Goal: Task Accomplishment & Management: Complete application form

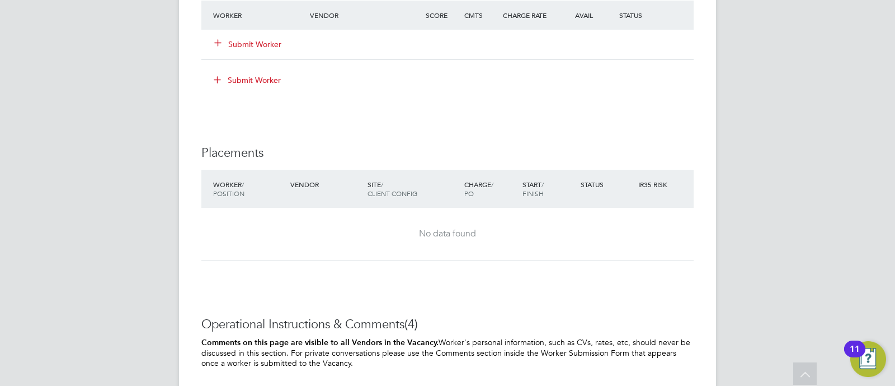
scroll to position [769, 0]
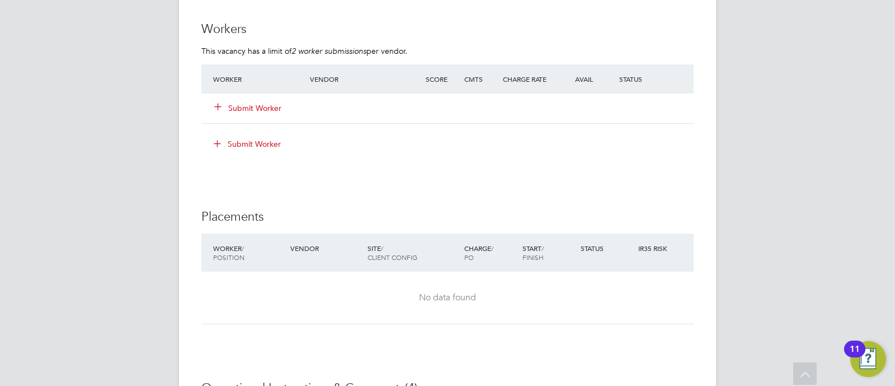
click at [221, 108] on icon at bounding box center [218, 106] width 8 height 8
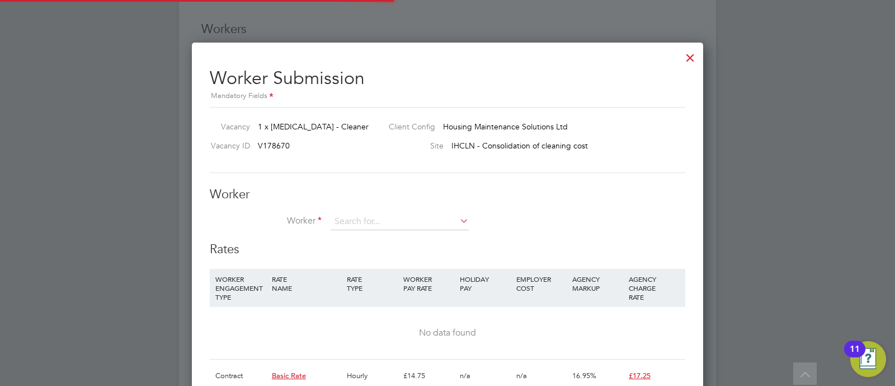
scroll to position [16, 291]
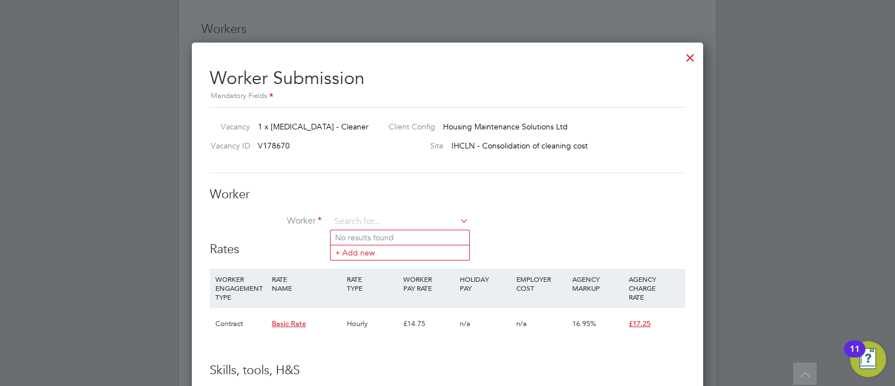
drag, startPoint x: 361, startPoint y: 222, endPoint x: 369, endPoint y: 212, distance: 13.2
click at [362, 222] on input at bounding box center [400, 221] width 138 height 17
click at [379, 233] on li "Nets ai Karota (223120)" at bounding box center [400, 237] width 139 height 15
type input "Netsai Karota (223120)"
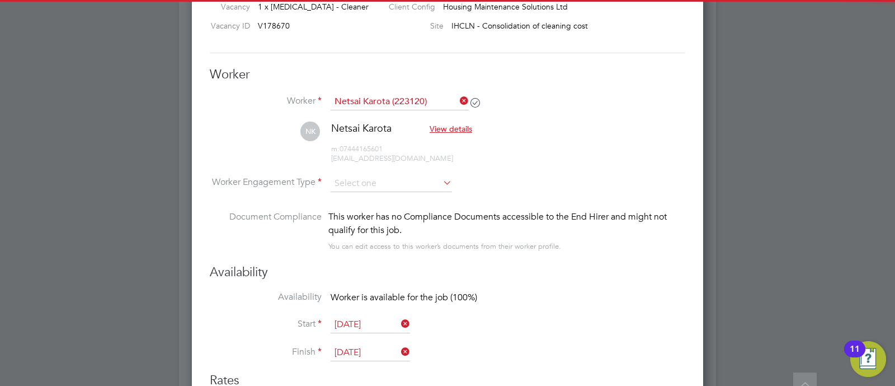
scroll to position [979, 0]
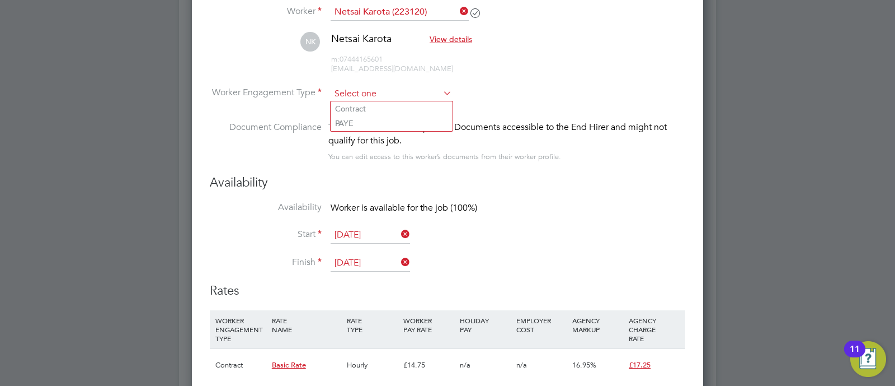
click at [369, 93] on input at bounding box center [391, 94] width 121 height 17
click at [369, 111] on li "Contract" at bounding box center [392, 108] width 122 height 15
type input "Contract"
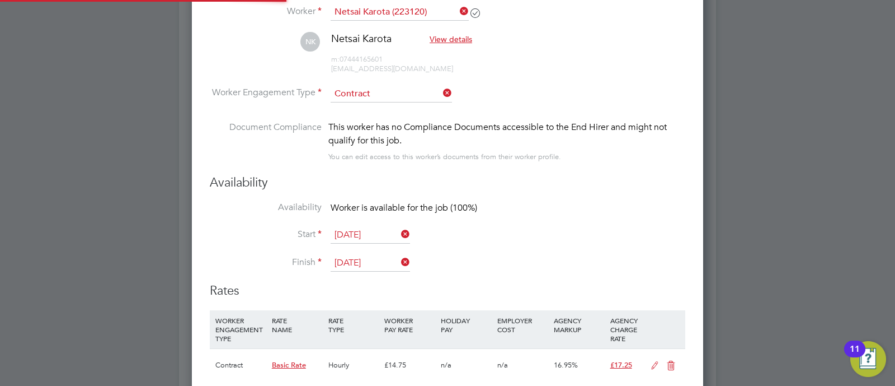
scroll to position [33, 57]
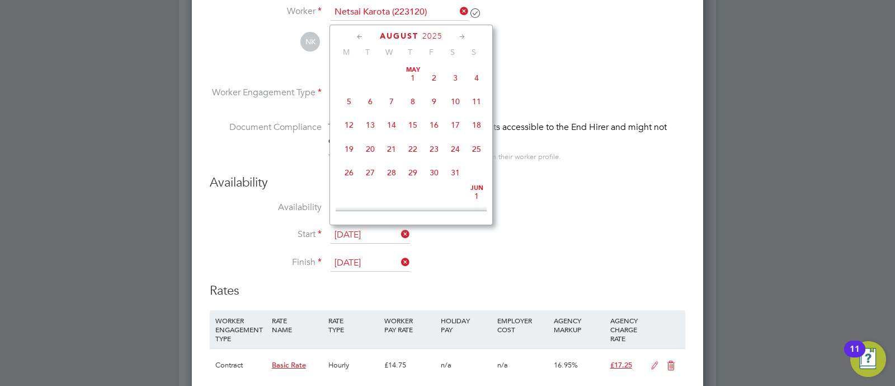
click at [380, 235] on input "[DATE]" at bounding box center [370, 235] width 79 height 17
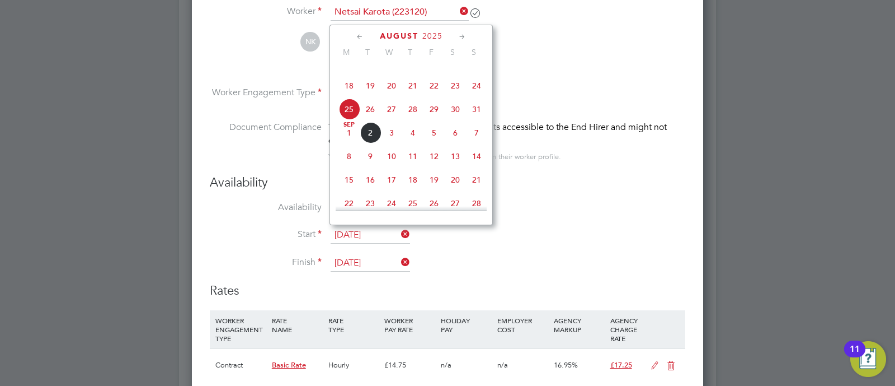
click at [346, 167] on span "8" at bounding box center [349, 155] width 21 height 21
type input "[DATE]"
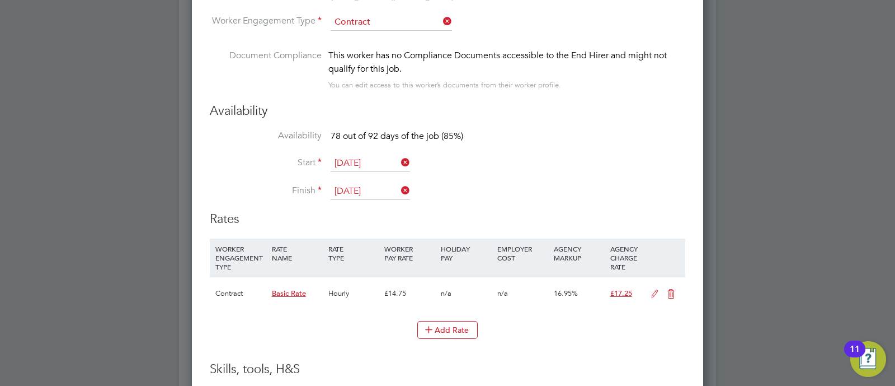
scroll to position [1119, 0]
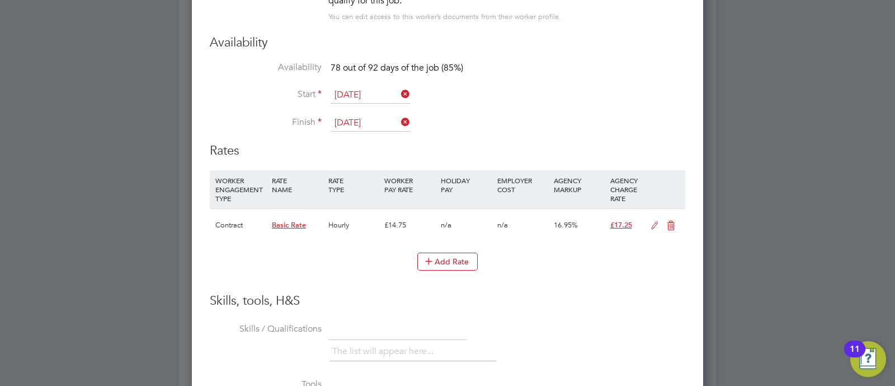
click at [656, 222] on icon at bounding box center [655, 225] width 14 height 9
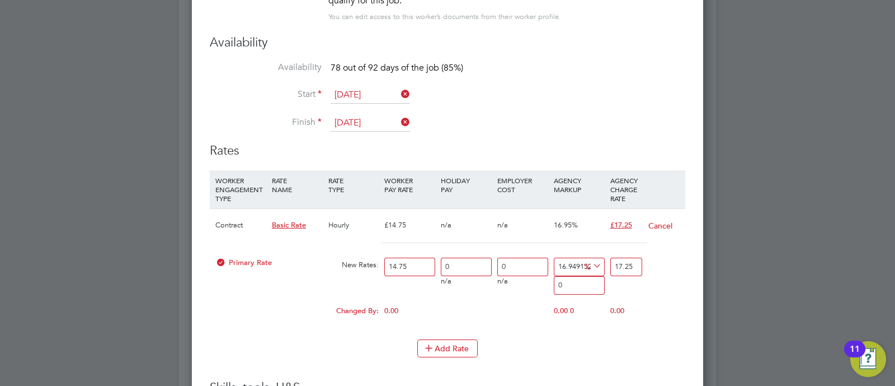
scroll to position [1024, 511]
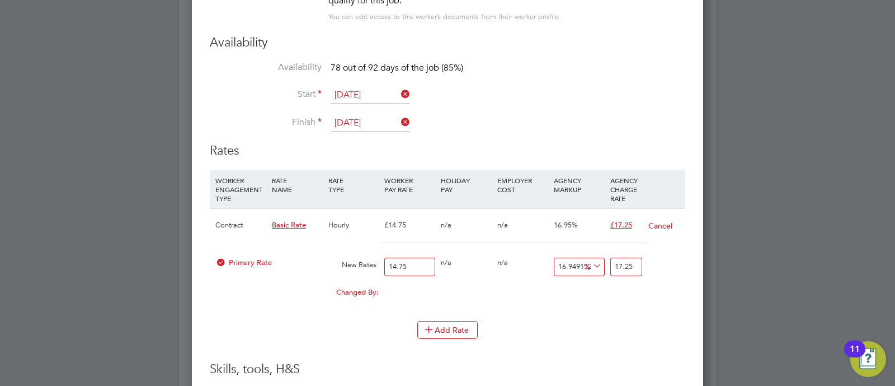
drag, startPoint x: 419, startPoint y: 264, endPoint x: 336, endPoint y: 264, distance: 82.8
click at [336, 264] on div "Primary Rate New Rates: 14.75 0 n/a 0 n/a 16.949152542372882 0 % 17.25" at bounding box center [448, 267] width 476 height 30
type input "1"
type input "0.1694915254237288"
type input "1.1694915254237288"
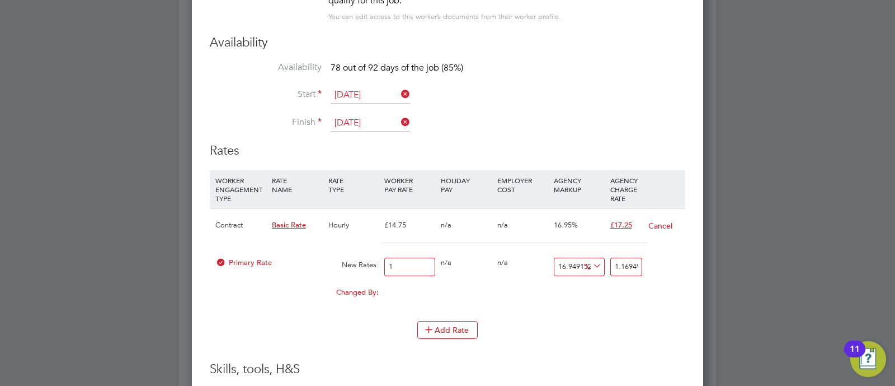
type input "16"
type input "2.71186440677966"
type input "18.71186440677966"
type input "16.2"
type input "2.745762711864408"
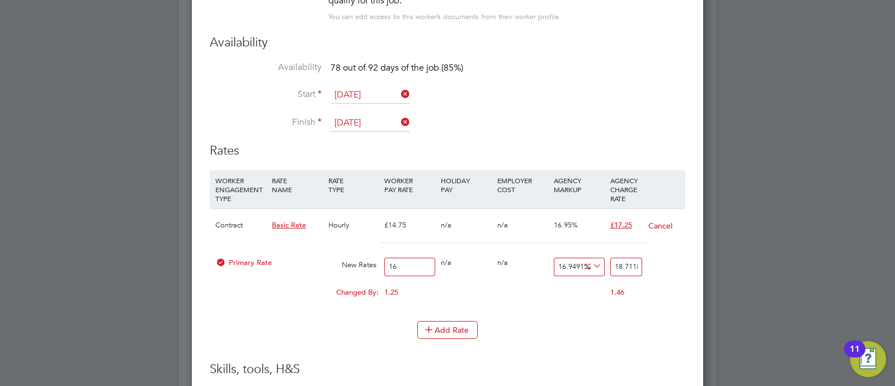
type input "18.945762711864408"
type input "16.20"
click at [591, 262] on icon at bounding box center [591, 266] width 0 height 16
click at [583, 289] on li "£" at bounding box center [593, 291] width 27 height 15
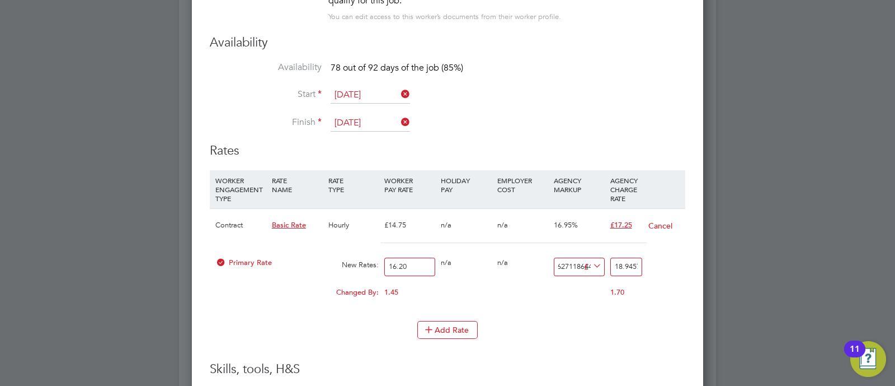
drag, startPoint x: 557, startPoint y: 260, endPoint x: 644, endPoint y: 269, distance: 87.8
click at [654, 269] on div "Primary Rate New Rates: 16.20 0 n/a 0 n/a 16.949152542372882 2.745762711864408 …" at bounding box center [448, 267] width 476 height 30
type input "2"
type input "18.2"
type input "2.5"
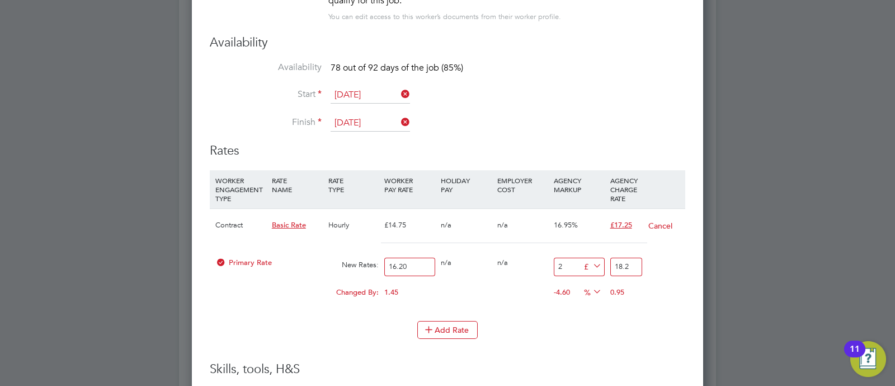
type input "18.7"
type input "2.50"
click at [519, 327] on div "Add Rate" at bounding box center [448, 330] width 476 height 18
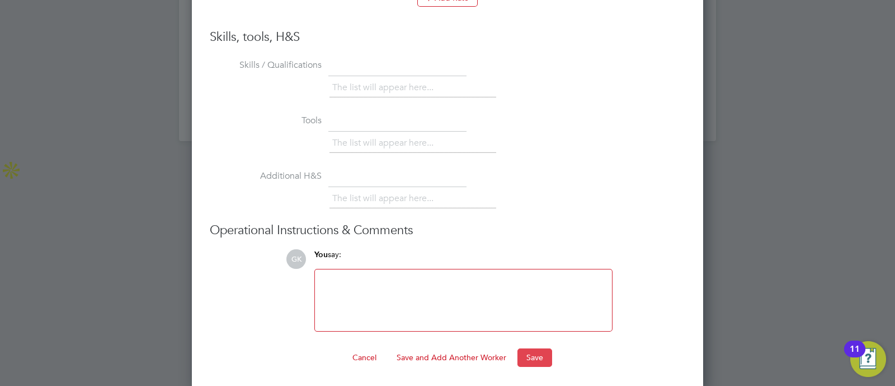
click at [529, 354] on button "Save" at bounding box center [535, 357] width 35 height 18
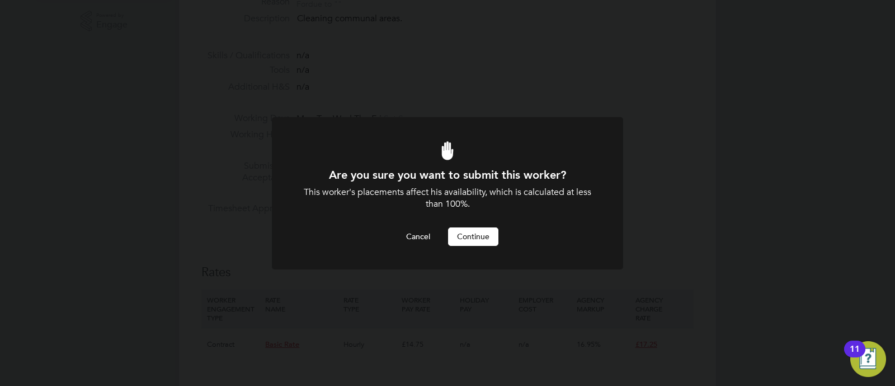
click at [459, 233] on button "Continue" at bounding box center [473, 236] width 50 height 18
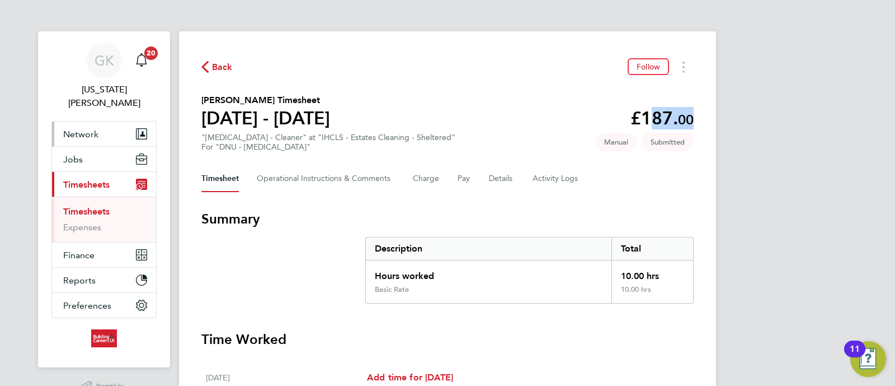
click at [90, 121] on button "Network" at bounding box center [104, 133] width 104 height 25
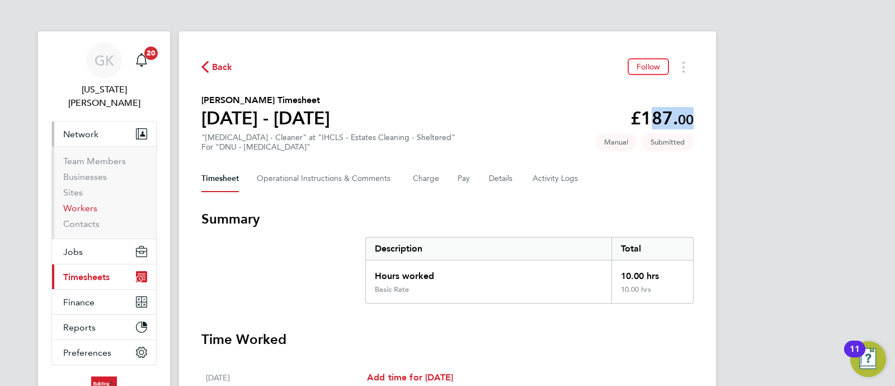
click at [81, 203] on link "Workers" at bounding box center [80, 208] width 34 height 11
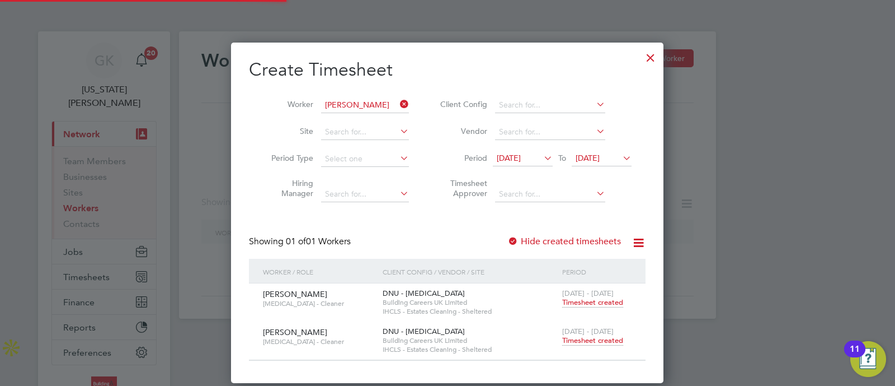
scroll to position [340, 433]
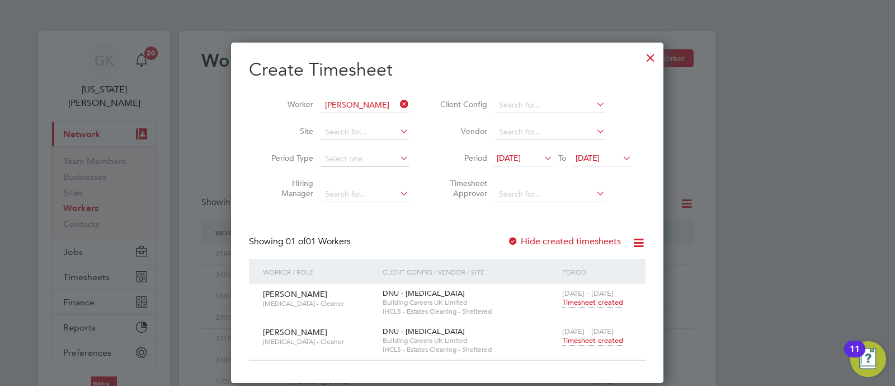
click at [643, 53] on div at bounding box center [651, 55] width 20 height 20
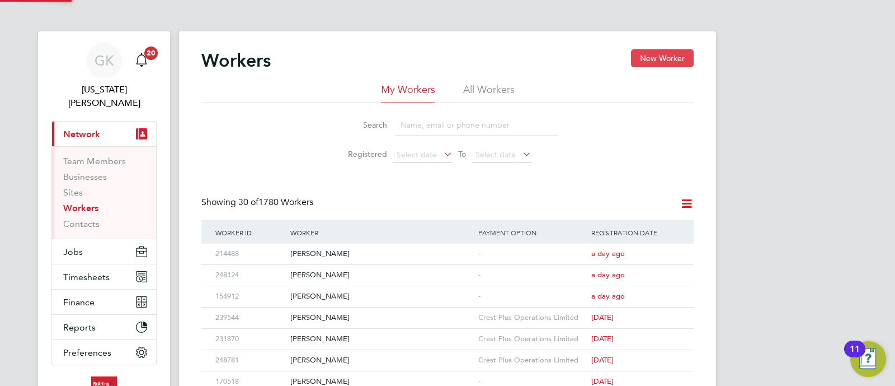
click at [668, 57] on button "New Worker" at bounding box center [662, 58] width 63 height 18
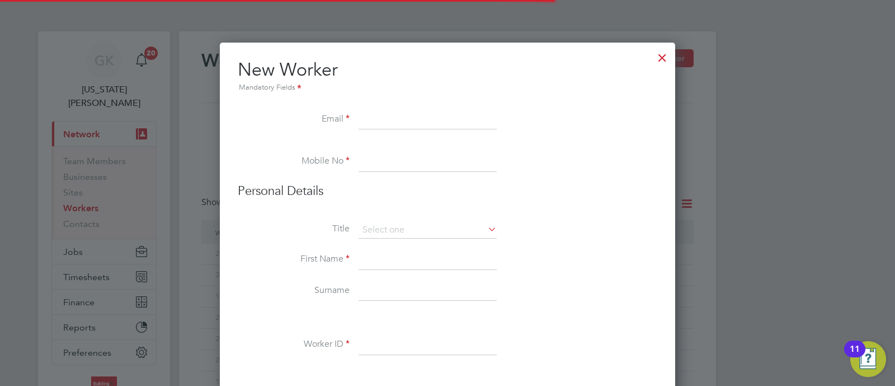
scroll to position [1251, 456]
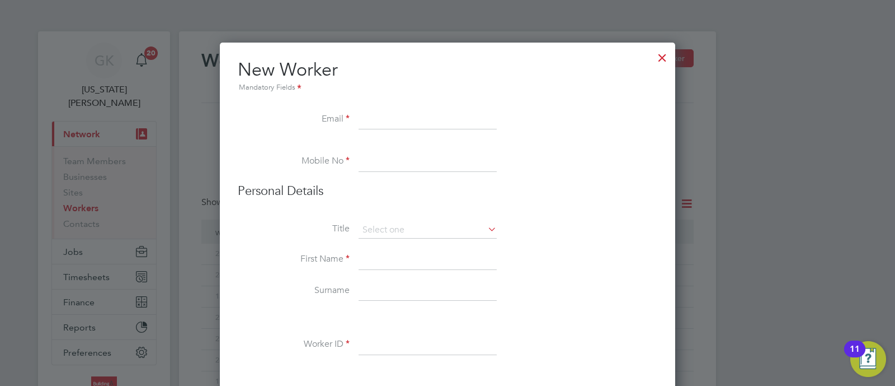
click at [376, 112] on input at bounding box center [428, 120] width 138 height 20
paste input "[EMAIL_ADDRESS][DOMAIN_NAME]"
type input "[EMAIL_ADDRESS][DOMAIN_NAME]"
click at [376, 151] on li at bounding box center [448, 145] width 420 height 11
click at [369, 160] on input at bounding box center [428, 162] width 138 height 20
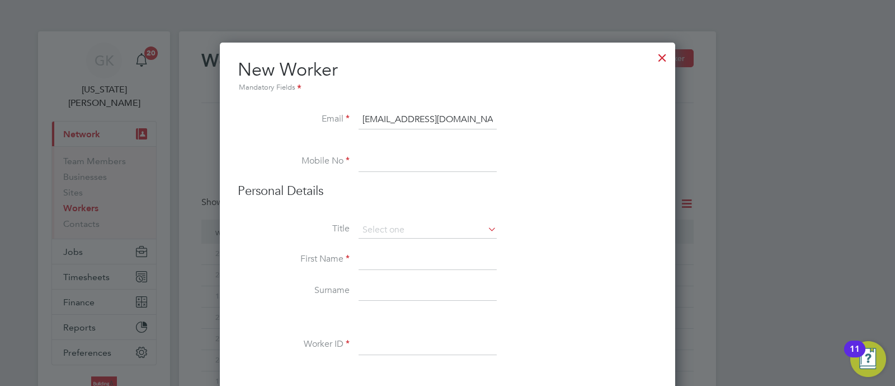
click at [374, 163] on input at bounding box center [428, 162] width 138 height 20
paste input "7444 165601"
click at [363, 158] on input "7444 165601" at bounding box center [428, 162] width 138 height 20
click at [392, 165] on input "07444 165601" at bounding box center [428, 162] width 138 height 20
type input "07444165601"
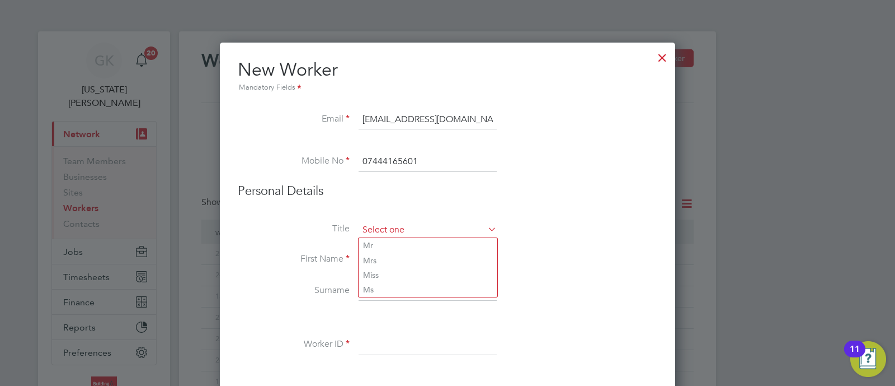
drag, startPoint x: 402, startPoint y: 232, endPoint x: 401, endPoint y: 226, distance: 5.7
click at [401, 231] on input at bounding box center [428, 230] width 138 height 17
click at [388, 270] on li "Miss" at bounding box center [428, 274] width 139 height 15
type input "Miss"
drag, startPoint x: 385, startPoint y: 261, endPoint x: 384, endPoint y: 250, distance: 11.2
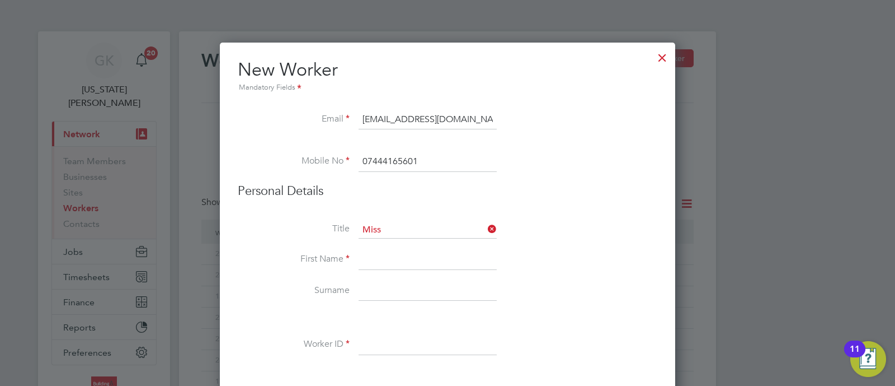
click at [385, 261] on input at bounding box center [428, 260] width 138 height 20
type input "Netsai"
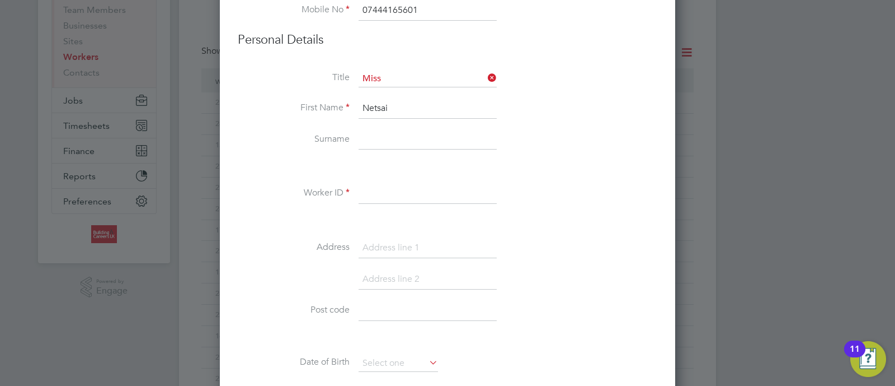
scroll to position [151, 0]
type input "Karota"
click at [409, 197] on input at bounding box center [428, 194] width 138 height 20
paste input "223120"
type input "223120"
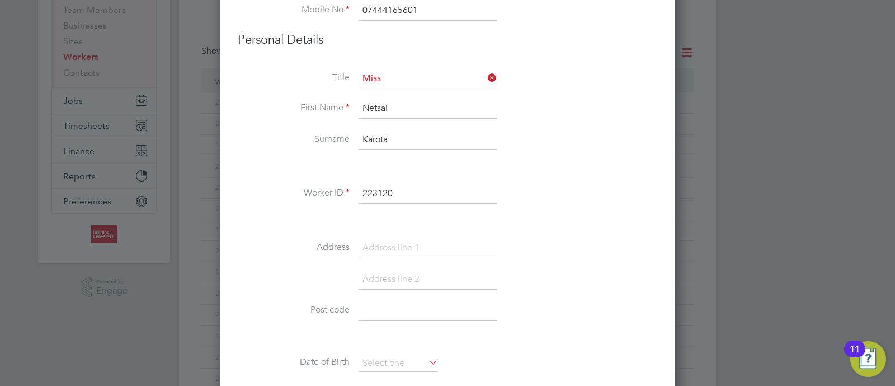
drag, startPoint x: 412, startPoint y: 244, endPoint x: 20, endPoint y: 260, distance: 392.6
click at [412, 245] on input at bounding box center [428, 248] width 138 height 20
click at [385, 246] on input at bounding box center [428, 248] width 138 height 20
paste input "Corporation Rd, Birkenhead CH41 8JG, UK"
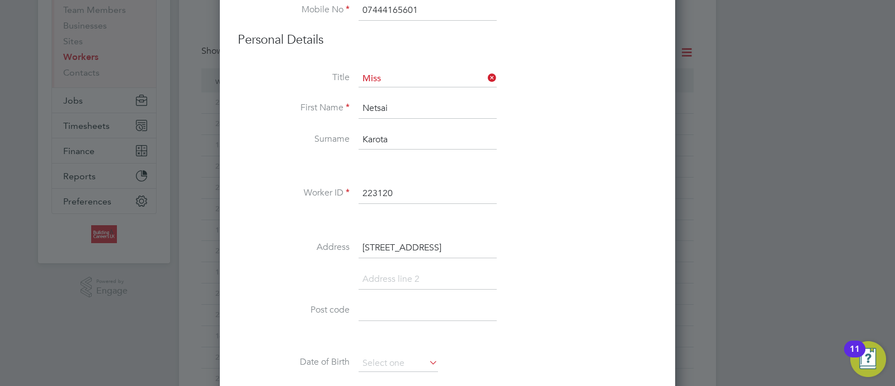
drag, startPoint x: 435, startPoint y: 243, endPoint x: 475, endPoint y: 250, distance: 40.4
click at [475, 250] on input "Corporation Rd, Birkenhead CH41 8JG, UK" at bounding box center [428, 248] width 138 height 20
type input "Corporation Rd, Birkenhead CH41 8JG, UK"
click at [408, 303] on input at bounding box center [428, 310] width 138 height 20
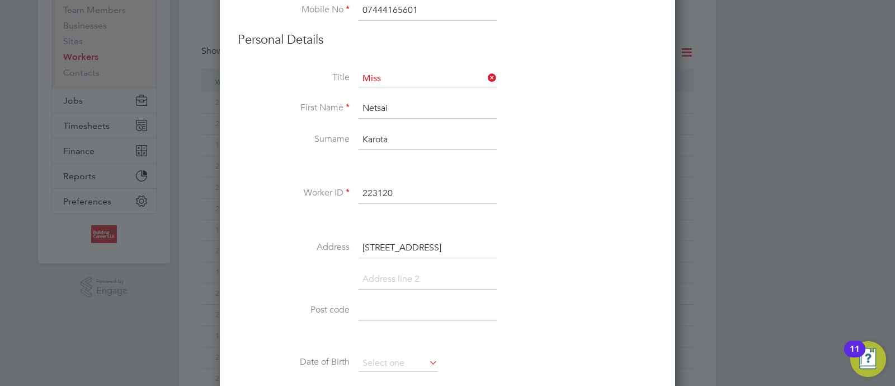
paste input "CH41 8JG"
type input "CH41 8JG"
click at [567, 270] on li at bounding box center [448, 284] width 420 height 31
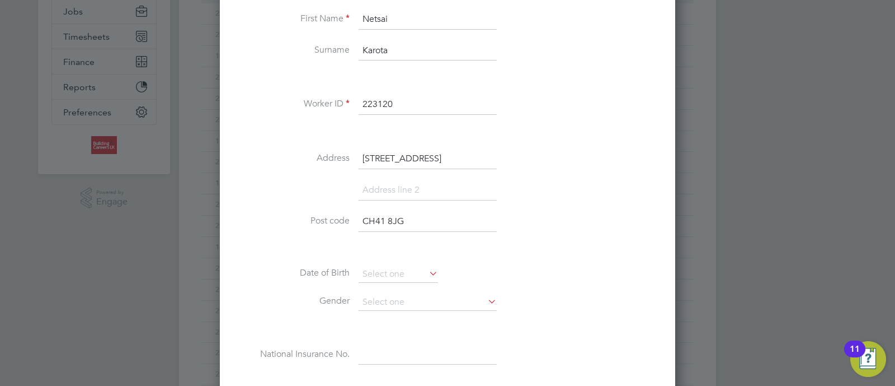
scroll to position [291, 0]
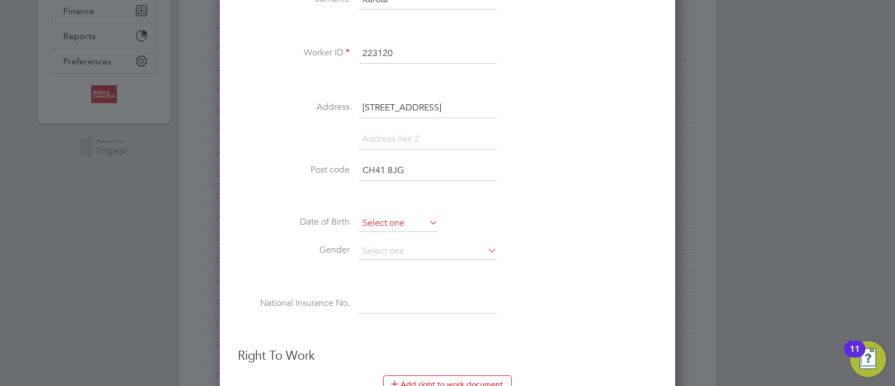
click at [401, 217] on input at bounding box center [398, 223] width 79 height 17
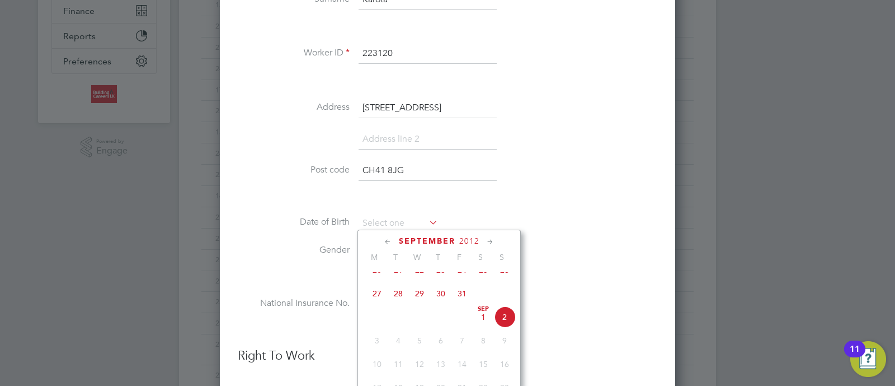
click at [574, 200] on li at bounding box center [448, 198] width 420 height 12
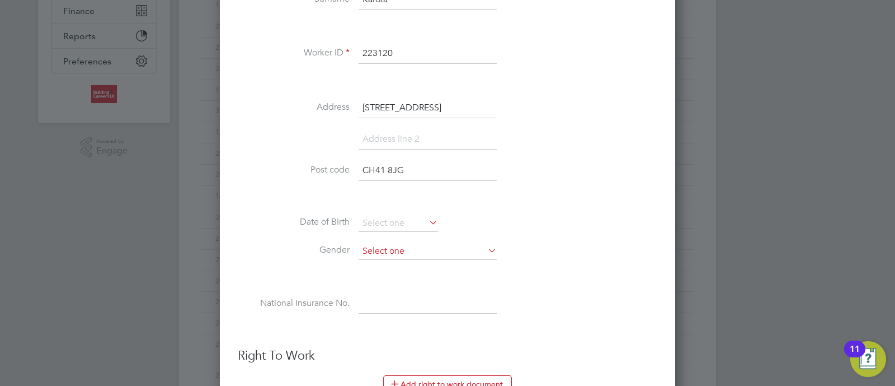
click at [442, 255] on input at bounding box center [428, 251] width 138 height 17
click at [419, 267] on li "Male" at bounding box center [428, 265] width 139 height 15
type input "Male"
click at [418, 251] on input at bounding box center [428, 251] width 138 height 17
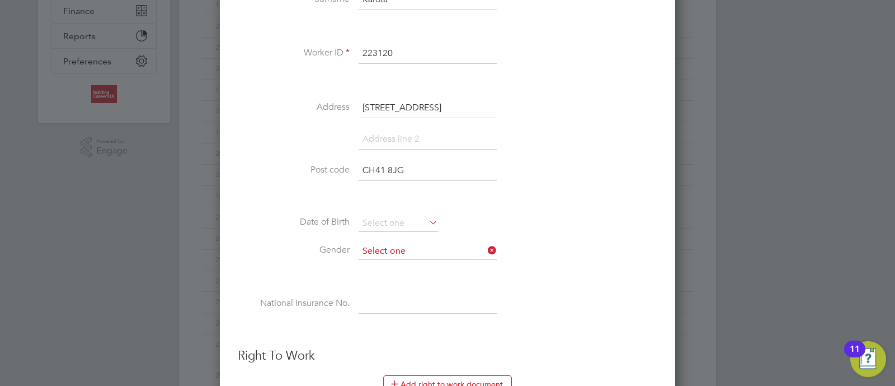
scroll to position [6, 6]
click at [412, 274] on li "Female" at bounding box center [428, 279] width 139 height 15
type input "Female"
drag, startPoint x: 404, startPoint y: 293, endPoint x: 395, endPoint y: 302, distance: 12.7
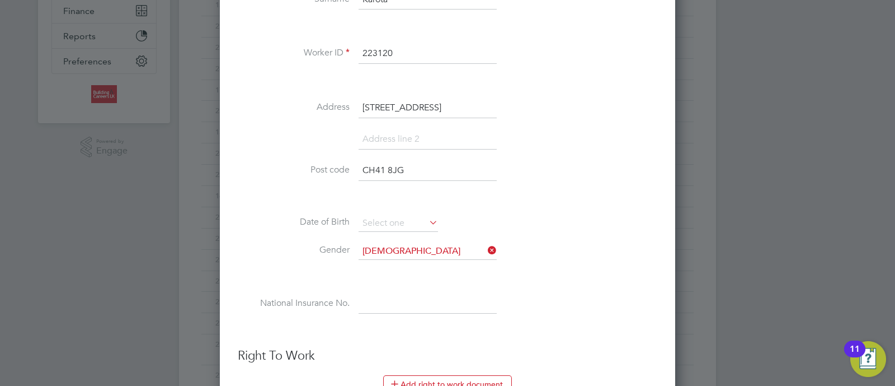
click at [404, 294] on input at bounding box center [428, 304] width 138 height 20
click at [389, 306] on input at bounding box center [428, 304] width 138 height 20
paste input "SP278759D"
type input "SP 27 87 59 D"
click at [655, 314] on li "National Insurance No. SP 27 87 59 D" at bounding box center [448, 309] width 420 height 31
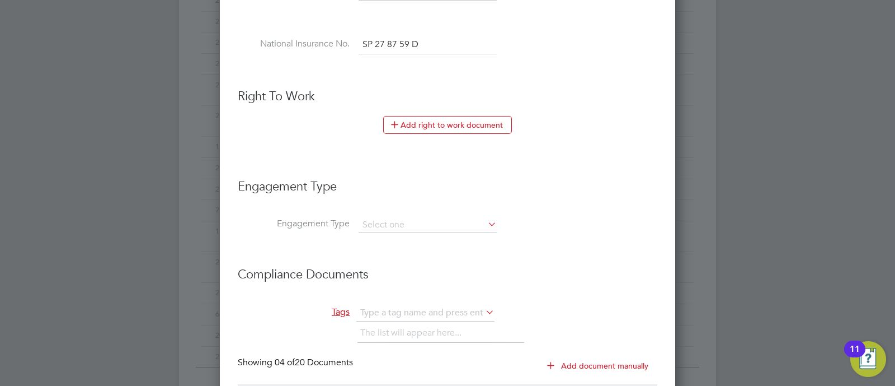
scroll to position [571, 0]
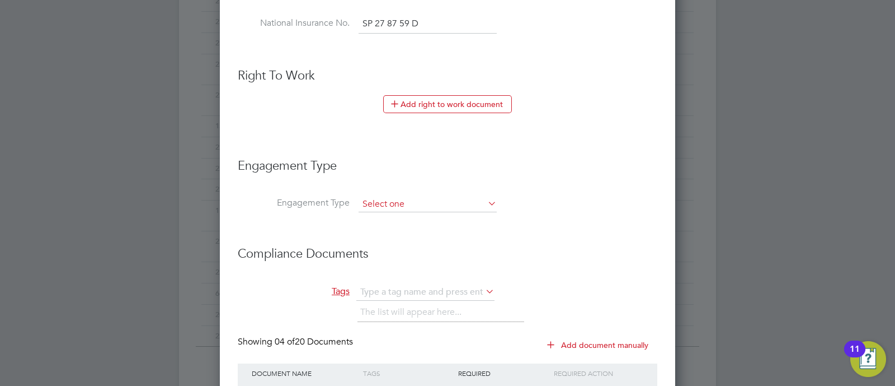
click at [435, 198] on input at bounding box center [428, 204] width 138 height 16
click at [419, 261] on li "Umbrella" at bounding box center [428, 266] width 139 height 16
type input "Umbrella"
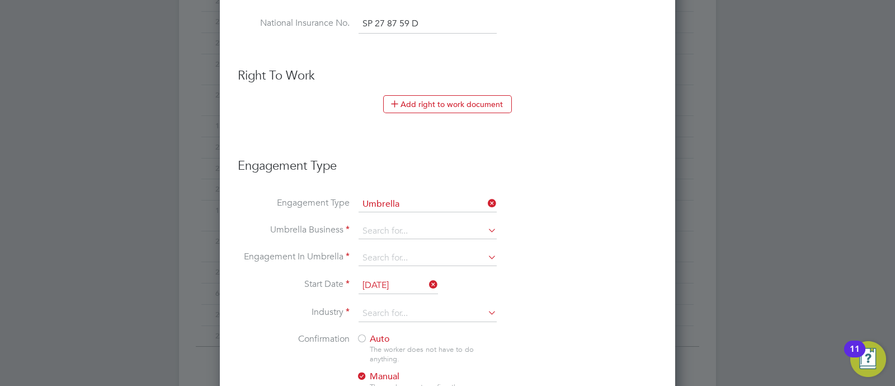
click at [486, 199] on icon at bounding box center [486, 203] width 0 height 16
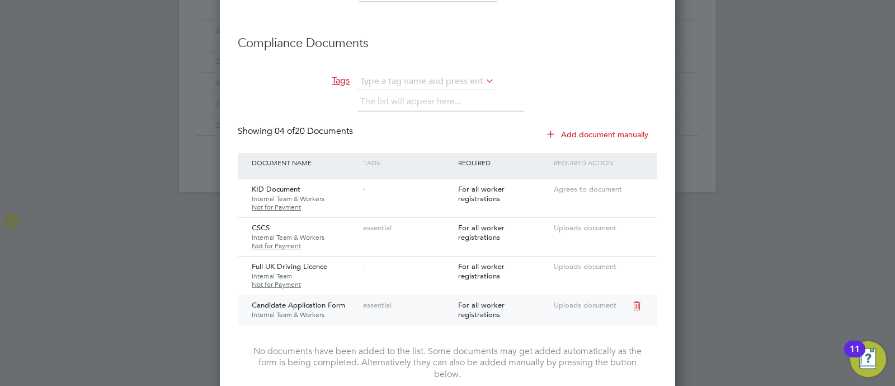
scroll to position [906, 0]
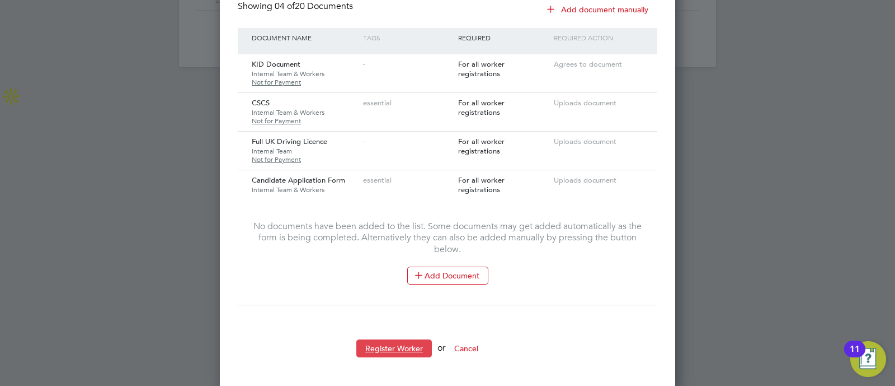
click at [401, 339] on button "Register Worker" at bounding box center [394, 348] width 76 height 18
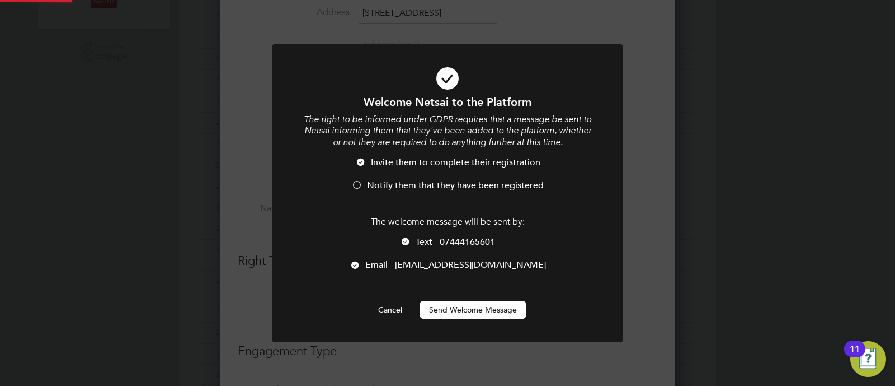
scroll to position [0, 0]
click at [427, 185] on span "Notify them that they have been registered" at bounding box center [455, 185] width 177 height 11
click at [485, 307] on button "Send Welcome Message" at bounding box center [473, 309] width 106 height 18
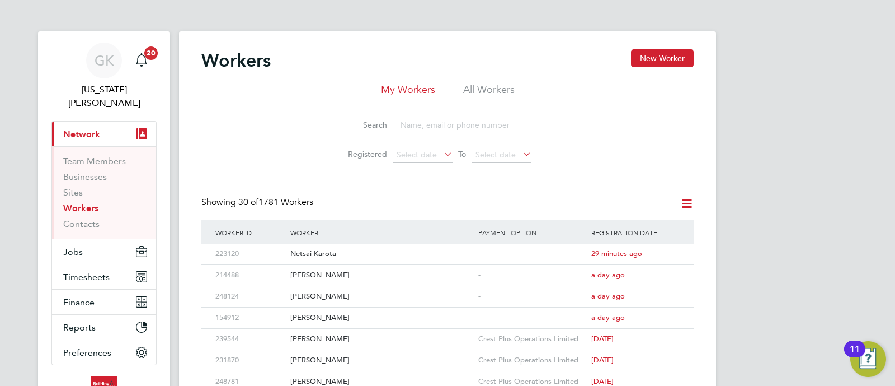
click at [77, 203] on link "Workers" at bounding box center [80, 208] width 35 height 11
click at [298, 295] on div "Ian Griffiths" at bounding box center [382, 296] width 188 height 21
click at [76, 246] on span "Jobs" at bounding box center [73, 251] width 20 height 11
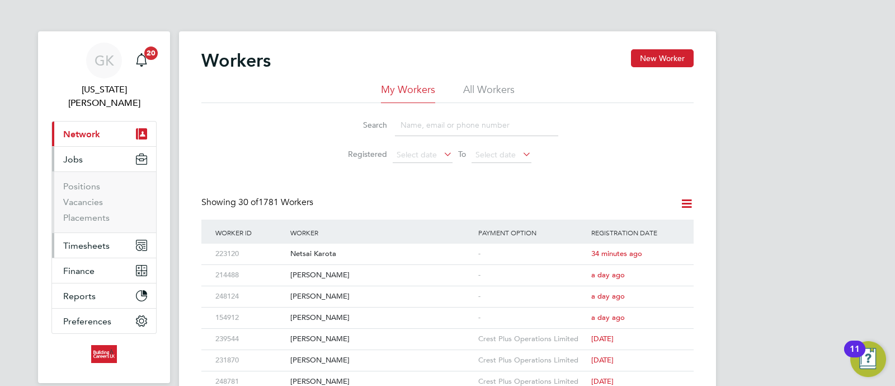
click at [90, 240] on span "Timesheets" at bounding box center [86, 245] width 46 height 11
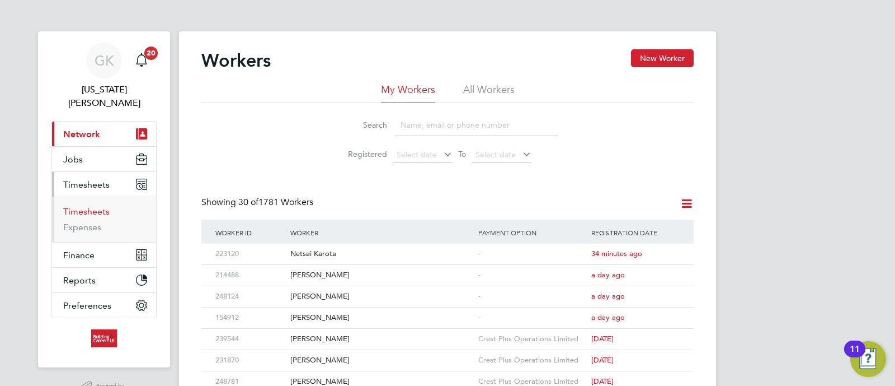
click at [91, 206] on link "Timesheets" at bounding box center [86, 211] width 46 height 11
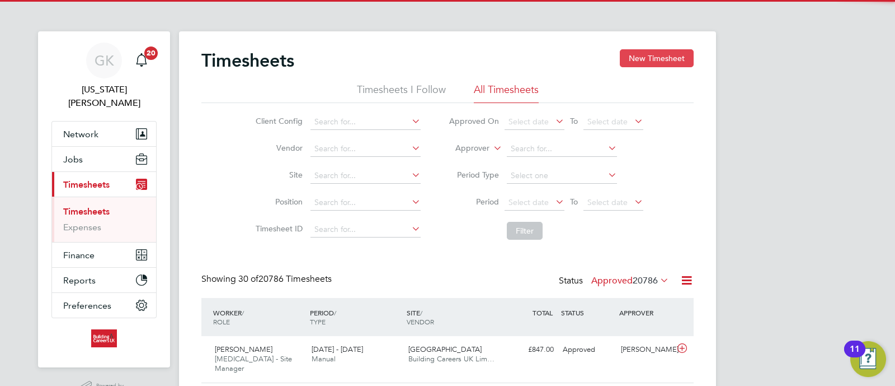
click at [679, 51] on button "New Timesheet" at bounding box center [657, 58] width 74 height 18
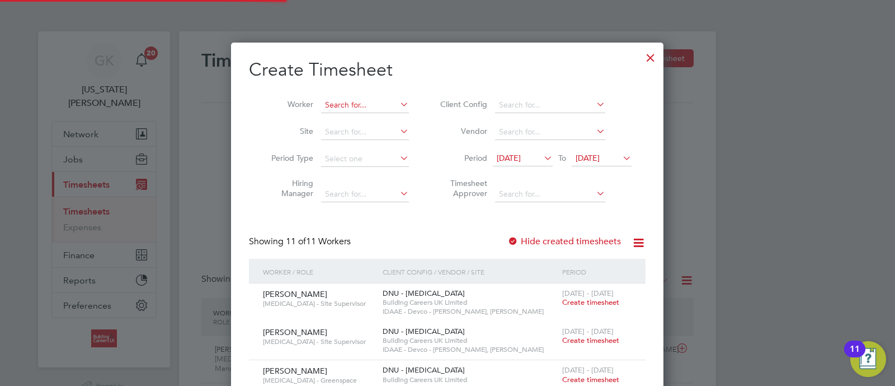
click at [364, 97] on li "Worker" at bounding box center [336, 105] width 174 height 27
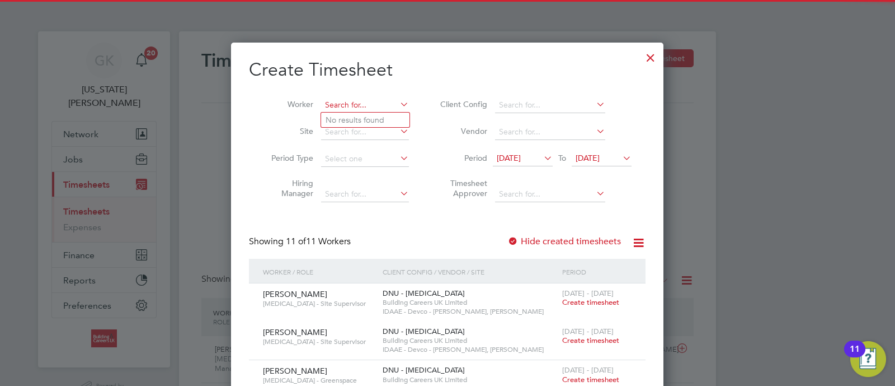
drag, startPoint x: 361, startPoint y: 105, endPoint x: 367, endPoint y: 107, distance: 6.0
click at [361, 106] on input at bounding box center [365, 105] width 88 height 16
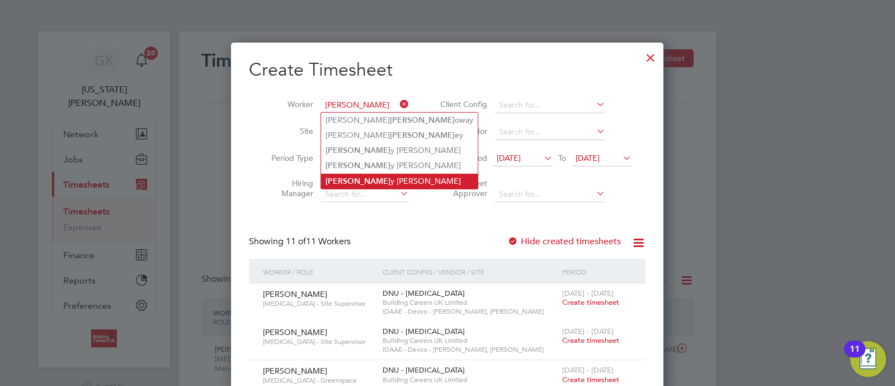
click at [369, 178] on li "Holl y Derrick" at bounding box center [399, 180] width 157 height 15
type input "Holly Derrick"
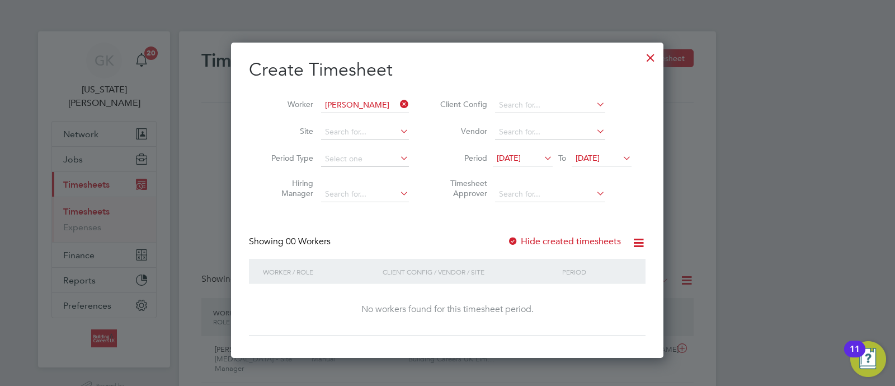
click at [548, 242] on label "Hide created timesheets" at bounding box center [565, 241] width 114 height 11
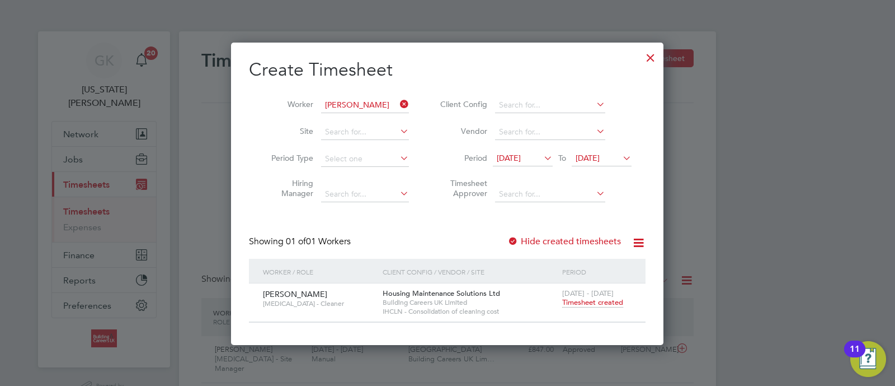
click at [548, 242] on label "Hide created timesheets" at bounding box center [565, 241] width 114 height 11
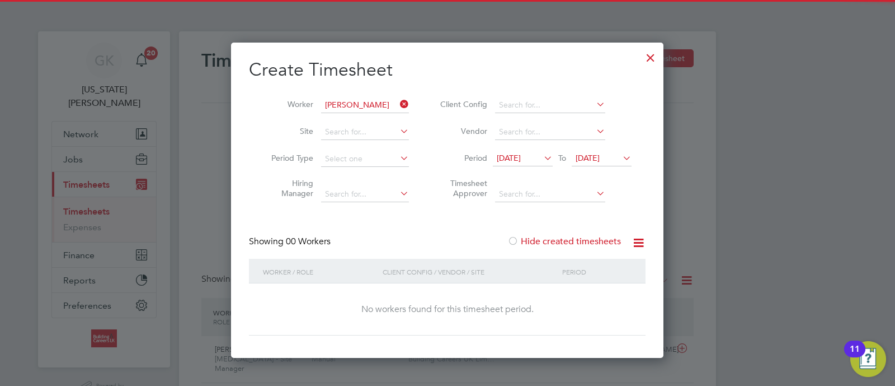
click at [556, 225] on div "Create Timesheet Worker Holly Derrick Site Period Type Hiring Manager Client Co…" at bounding box center [447, 196] width 397 height 277
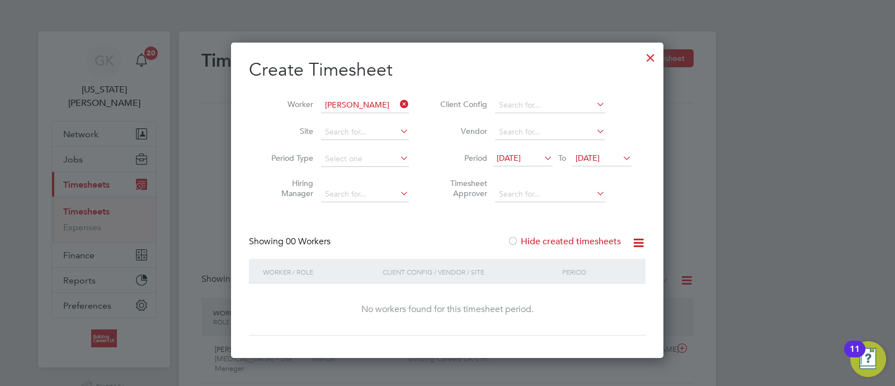
drag, startPoint x: 557, startPoint y: 240, endPoint x: 579, endPoint y: 275, distance: 42.2
click at [557, 240] on label "Hide created timesheets" at bounding box center [565, 241] width 114 height 11
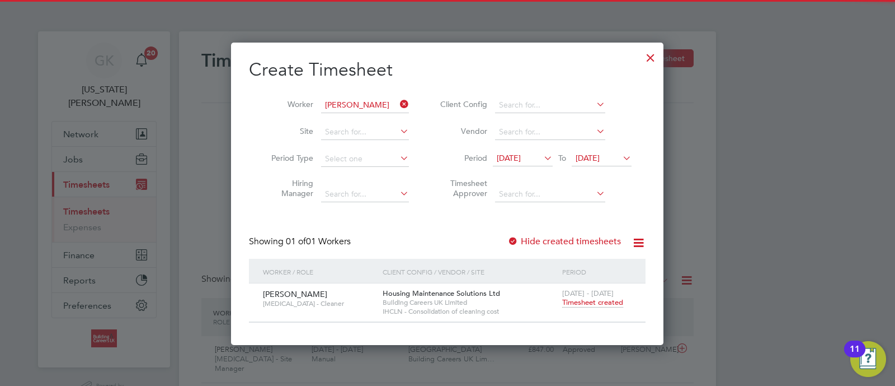
click at [591, 307] on div "25 - 31 Aug 2025 Timesheet created" at bounding box center [597, 298] width 75 height 30
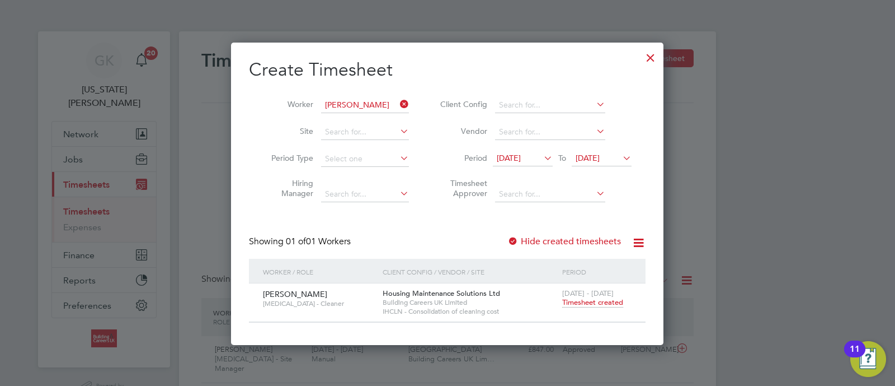
click at [591, 304] on span "Timesheet created" at bounding box center [592, 302] width 61 height 10
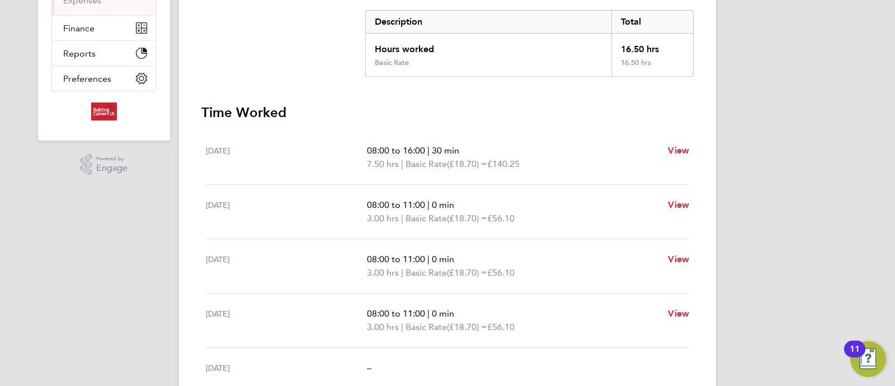
click at [639, 43] on div "16.50 hrs" at bounding box center [653, 46] width 82 height 25
click at [544, 201] on p "08:00 to 11:00 | 0 min" at bounding box center [513, 204] width 292 height 13
click at [420, 201] on span "08:00 to 11:00" at bounding box center [396, 204] width 58 height 11
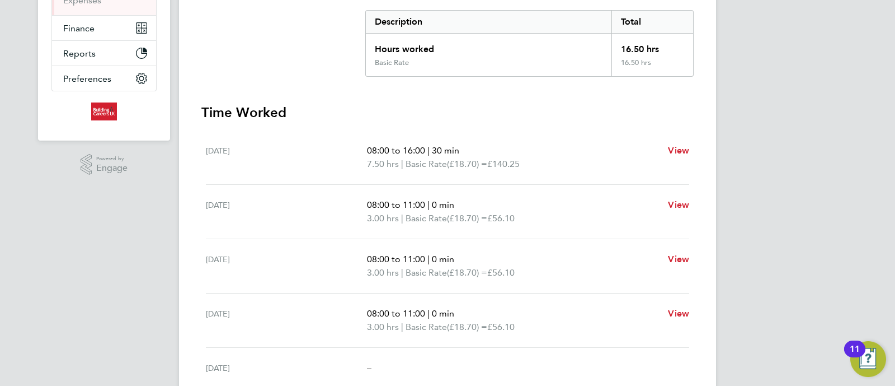
click at [420, 205] on span "08:00 to 11:00" at bounding box center [396, 204] width 58 height 11
click at [416, 256] on span "08:00 to 11:00" at bounding box center [396, 258] width 58 height 11
click at [416, 257] on span "08:00 to 11:00" at bounding box center [396, 258] width 58 height 11
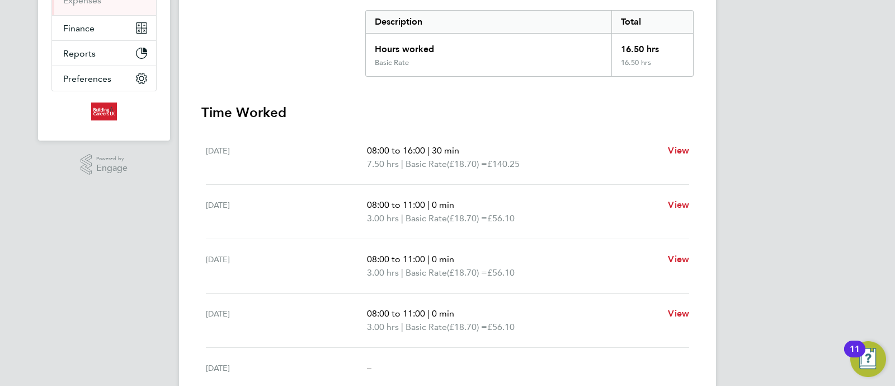
click at [416, 257] on span "08:00 to 11:00" at bounding box center [396, 258] width 58 height 11
click at [421, 157] on span "Basic Rate" at bounding box center [426, 163] width 41 height 13
click at [425, 135] on div "Tue 26 Aug 08:00 to 16:00 | 30 min 7.50 hrs | Basic Rate (£18.70) = £140.25 View" at bounding box center [447, 157] width 483 height 54
drag, startPoint x: 425, startPoint y: 135, endPoint x: 453, endPoint y: 143, distance: 28.7
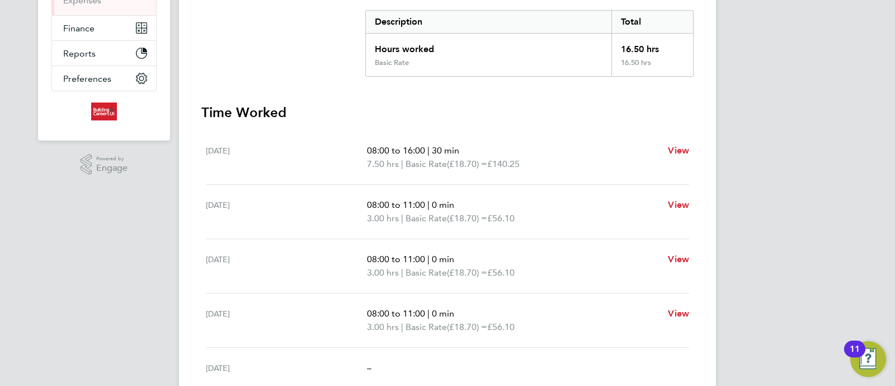
click at [427, 136] on div "Tue 26 Aug 08:00 to 16:00 | 30 min 7.50 hrs | Basic Rate (£18.70) = £140.25 View" at bounding box center [447, 157] width 483 height 54
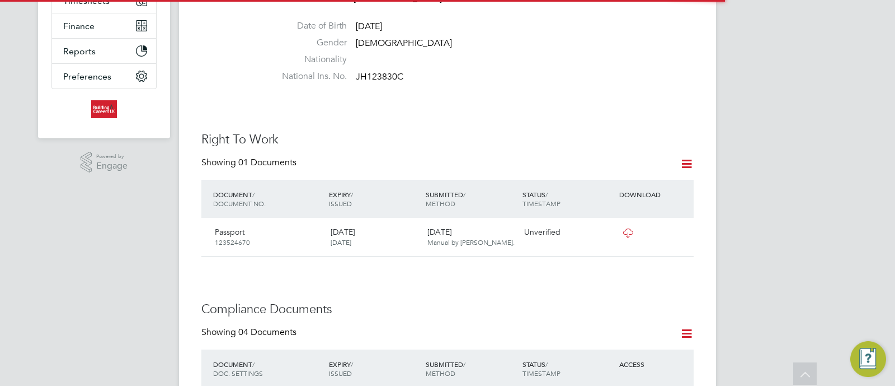
scroll to position [279, 0]
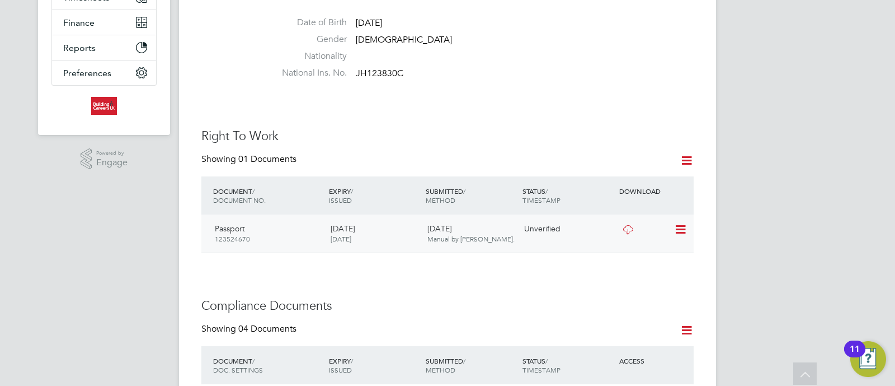
click at [679, 229] on icon at bounding box center [679, 229] width 11 height 13
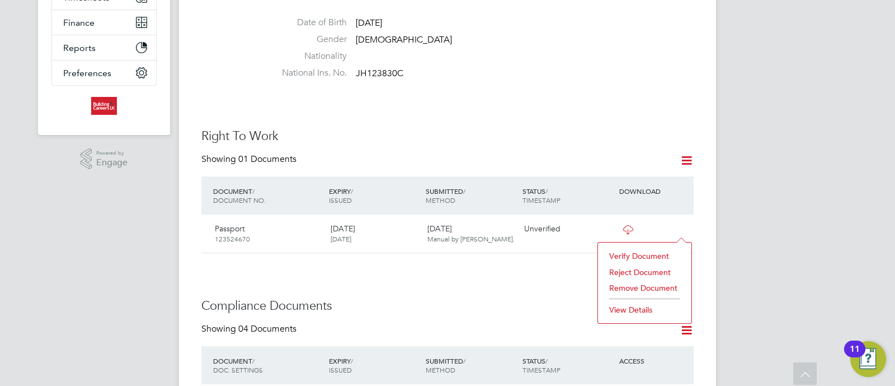
click at [638, 306] on li "View Details" at bounding box center [645, 310] width 82 height 16
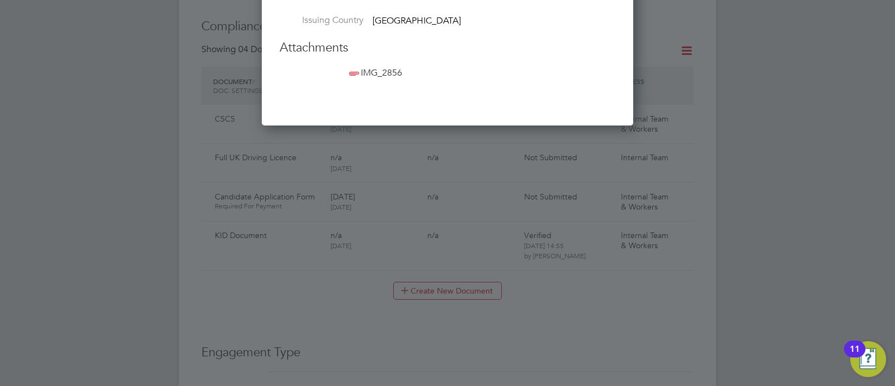
scroll to position [489, 0]
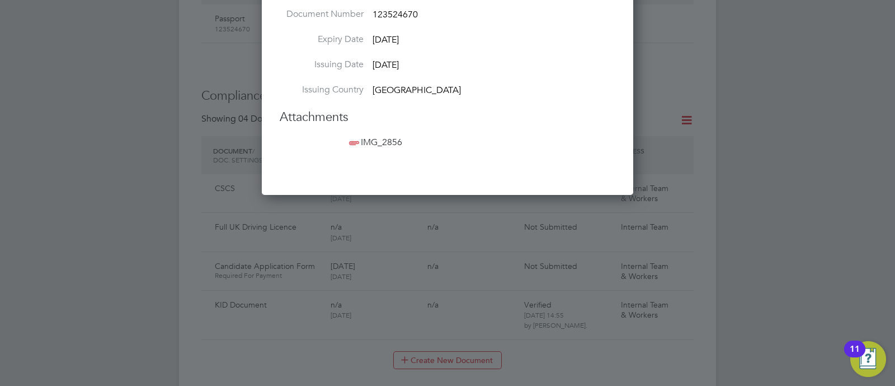
click at [378, 144] on span "IMG_2856" at bounding box center [374, 142] width 55 height 11
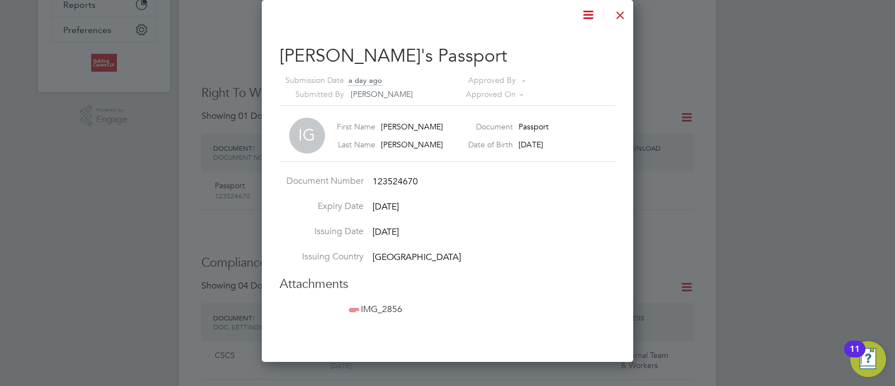
scroll to position [279, 0]
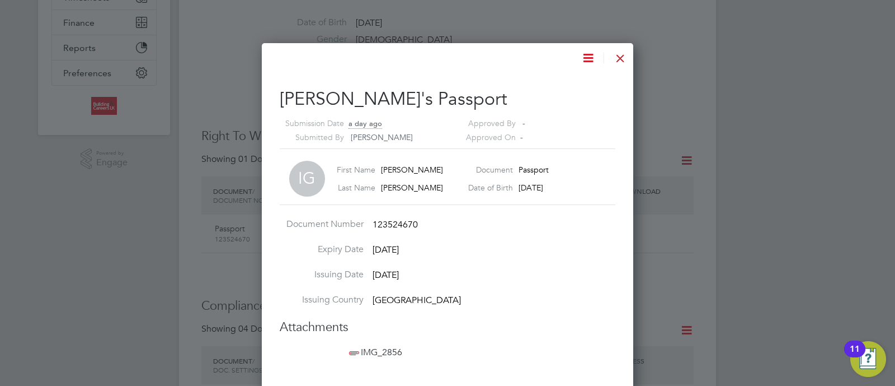
click at [618, 55] on div at bounding box center [621, 55] width 20 height 20
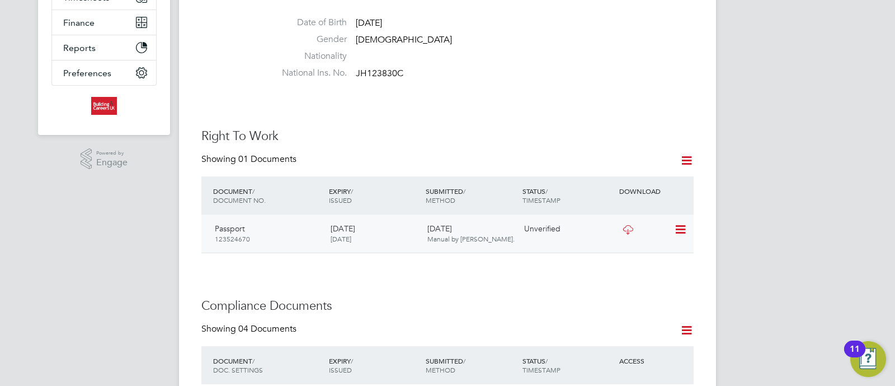
click at [622, 234] on icon at bounding box center [628, 229] width 14 height 9
click at [683, 231] on icon at bounding box center [679, 229] width 11 height 13
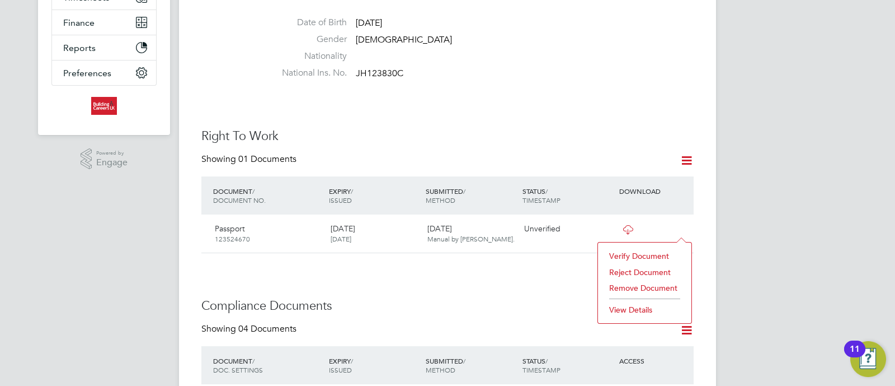
click at [641, 258] on li "Verify Document" at bounding box center [645, 256] width 82 height 16
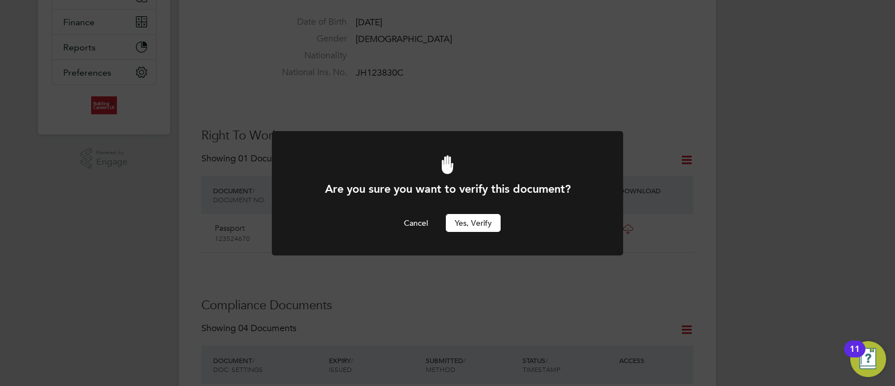
scroll to position [0, 0]
click at [476, 223] on button "Yes, verify" at bounding box center [473, 223] width 55 height 18
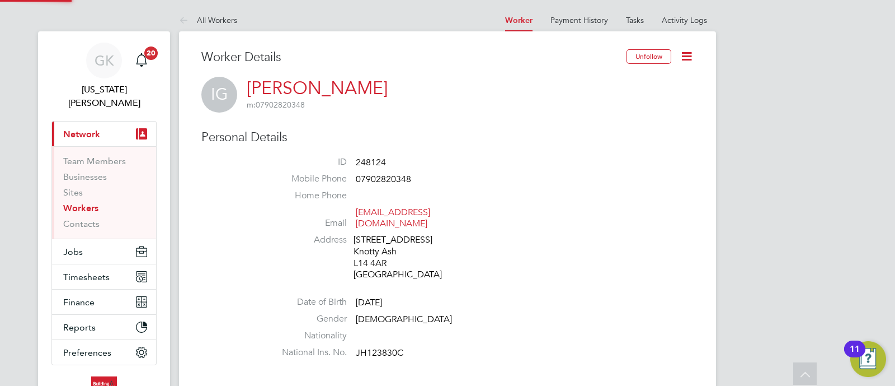
scroll to position [279, 0]
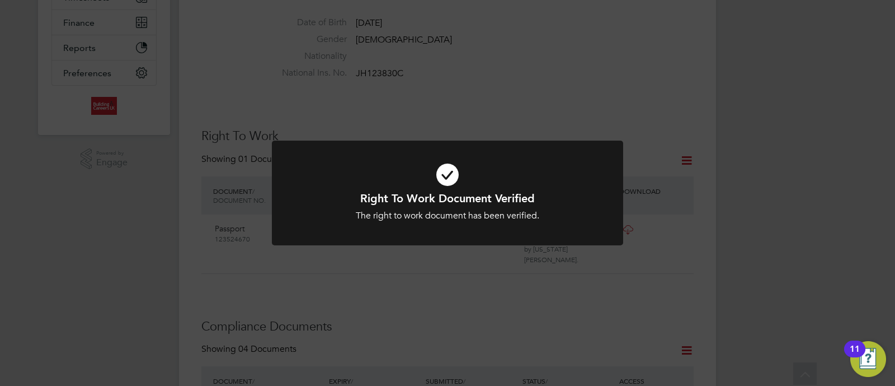
drag, startPoint x: 802, startPoint y: 209, endPoint x: 761, endPoint y: 211, distance: 41.4
click at [796, 210] on div "Right To Work Document Verified The right to work document has been verified. C…" at bounding box center [447, 193] width 895 height 386
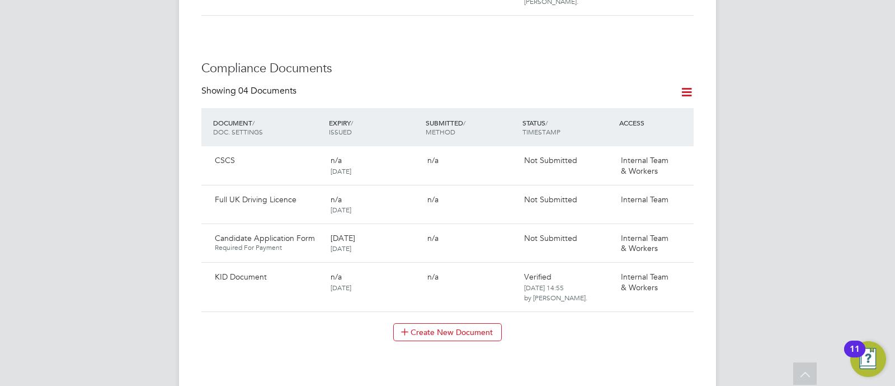
scroll to position [559, 0]
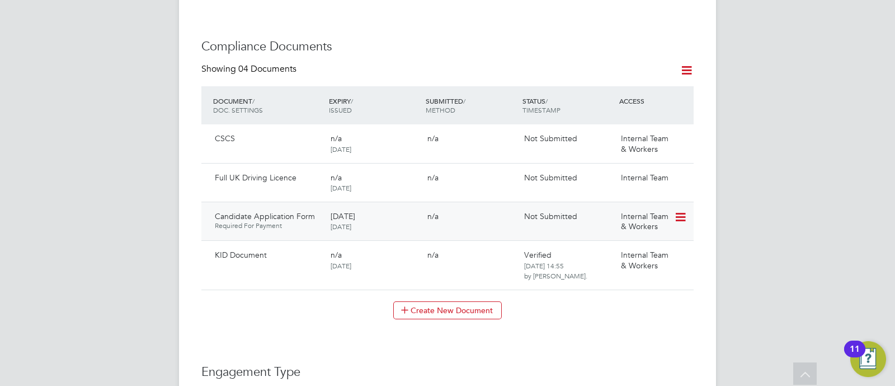
click at [682, 210] on icon at bounding box center [679, 216] width 11 height 13
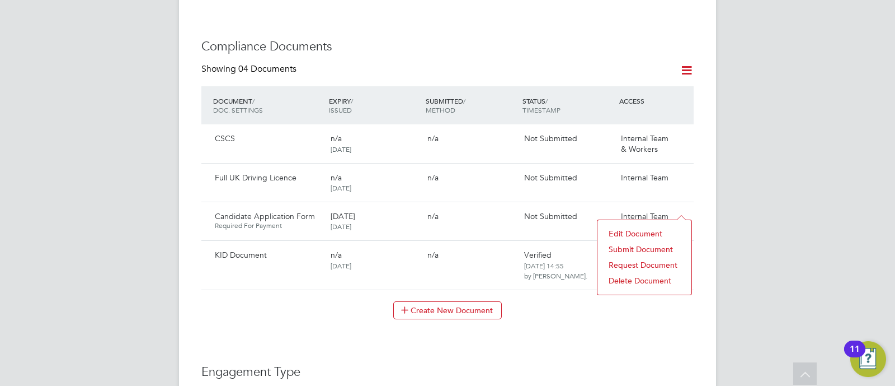
click at [622, 248] on li "Submit Document" at bounding box center [644, 249] width 83 height 16
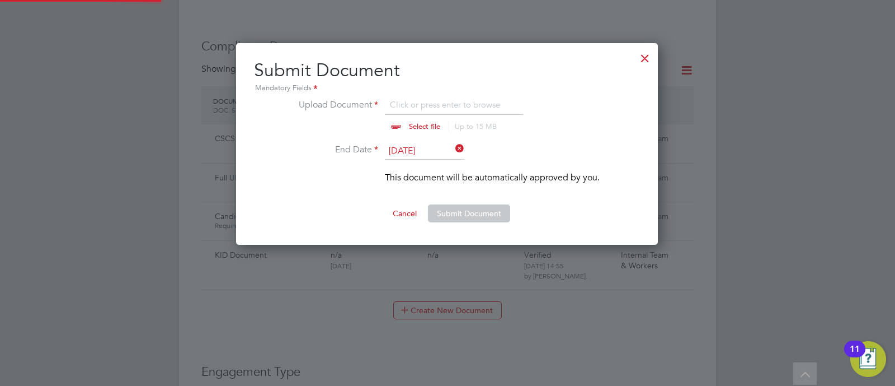
scroll to position [201, 423]
click at [430, 124] on input "file" at bounding box center [436, 115] width 176 height 34
type input "C:\fakepath\Ian Griffiths App Form.pdf"
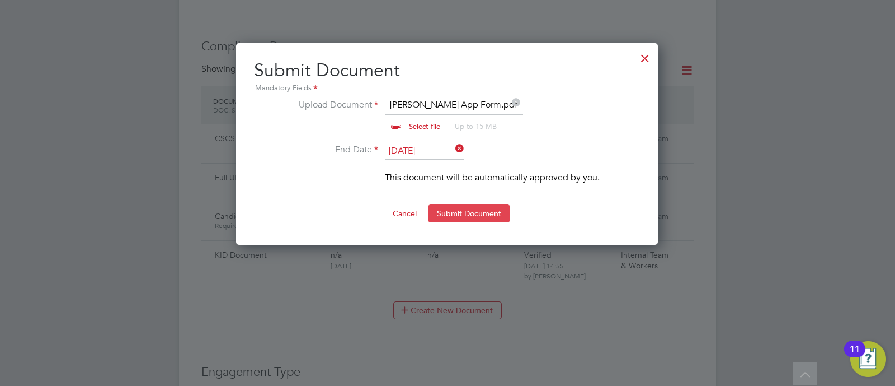
click at [464, 208] on button "Submit Document" at bounding box center [469, 213] width 82 height 18
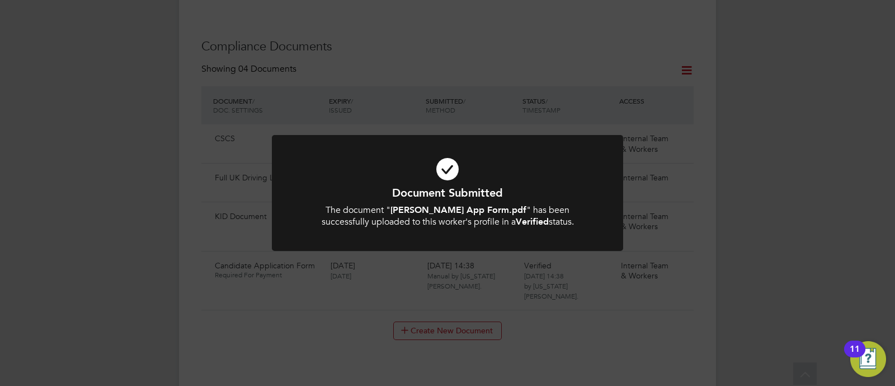
drag, startPoint x: 712, startPoint y: 132, endPoint x: 274, endPoint y: 338, distance: 484.4
click at [711, 132] on div "Document Submitted The document " Ian Griffiths App Form.pdf " has been success…" at bounding box center [447, 193] width 895 height 386
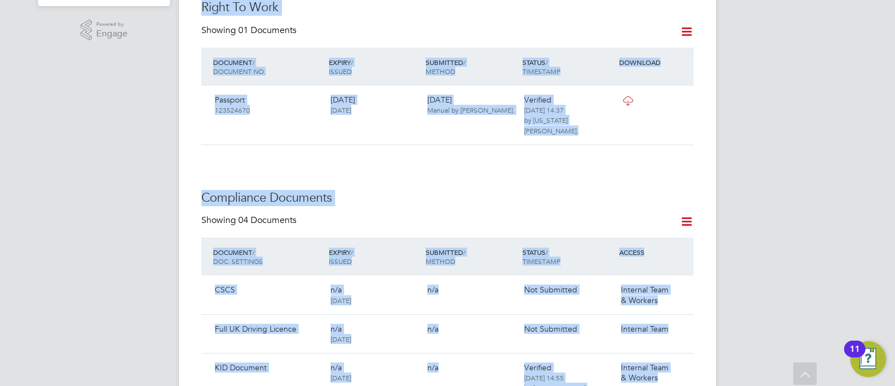
scroll to position [288, 0]
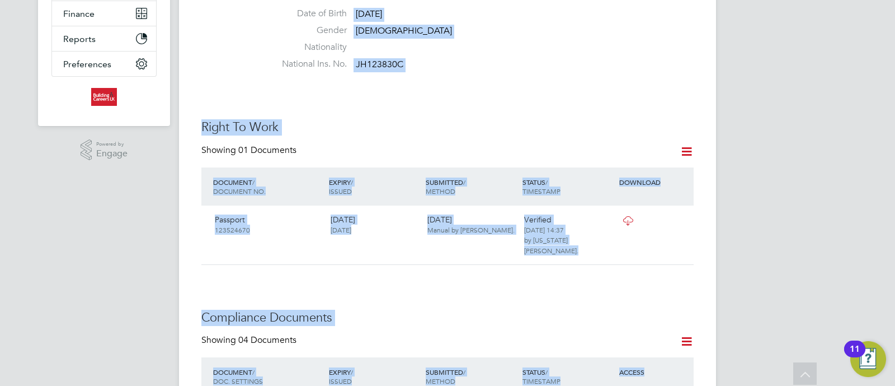
drag, startPoint x: 668, startPoint y: 252, endPoint x: 151, endPoint y: -7, distance: 577.8
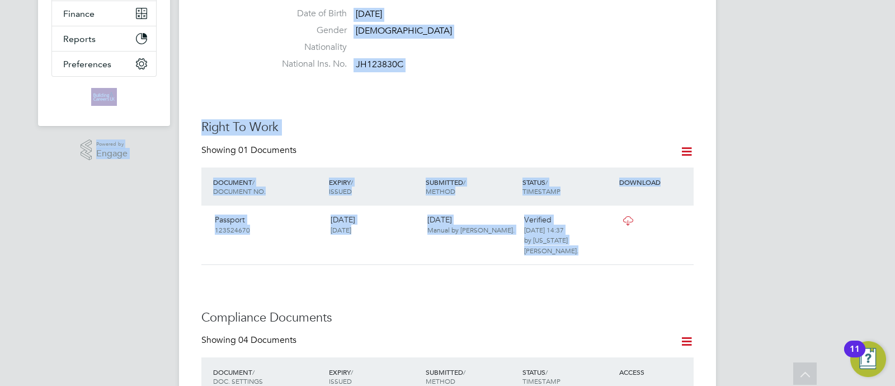
drag, startPoint x: 772, startPoint y: 252, endPoint x: 217, endPoint y: 76, distance: 582.1
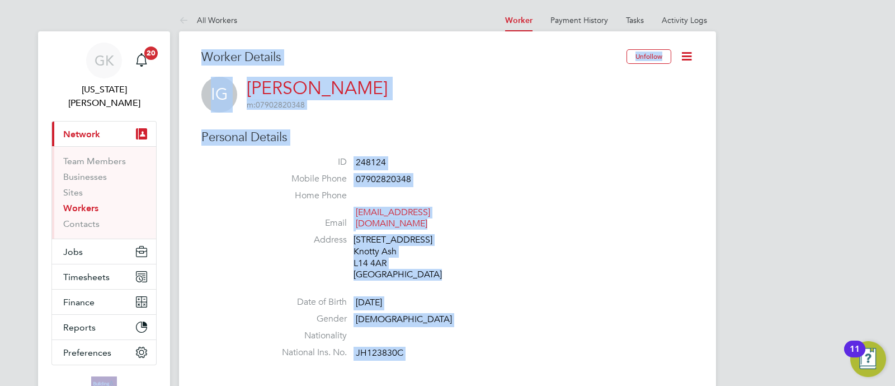
drag, startPoint x: 532, startPoint y: 110, endPoint x: 569, endPoint y: 138, distance: 45.6
click at [532, 111] on div "IG Ian Griffiths m: 07902820348" at bounding box center [447, 95] width 492 height 36
click at [665, 243] on li "Address Kingsheath Ave, Knotty Ash, Liverpool L14 4Ar, Uk Knotty Ash L14 4AR Un…" at bounding box center [481, 258] width 425 height 49
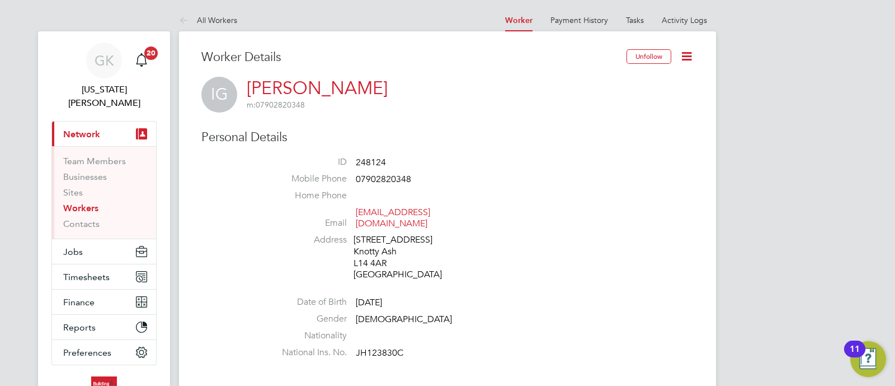
click at [584, 317] on ul "ID 248124 Mobile Phone 07902820348 Home Phone Email iangriffiths28@outlook.com …" at bounding box center [481, 259] width 425 height 206
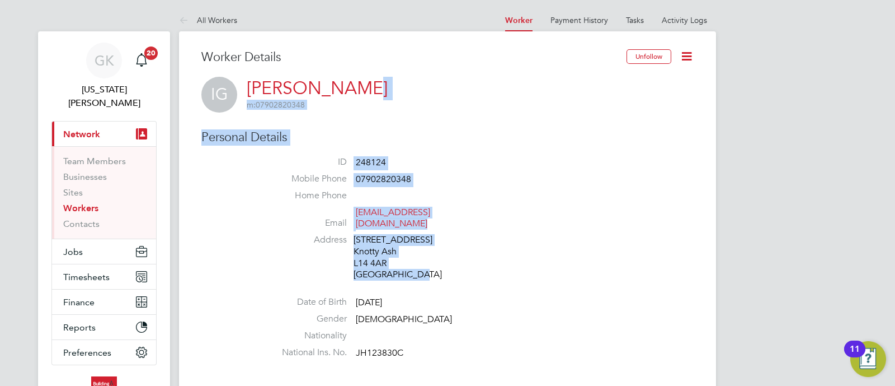
drag, startPoint x: 464, startPoint y: 270, endPoint x: 341, endPoint y: 105, distance: 205.6
click at [579, 141] on h3 "Personal Details" at bounding box center [447, 137] width 492 height 16
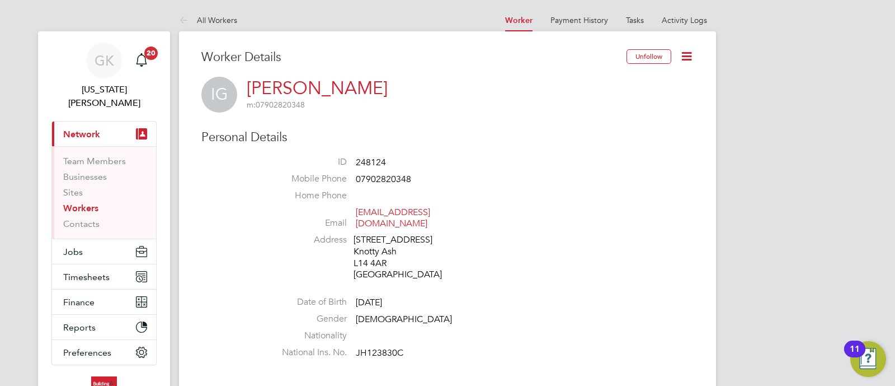
click at [545, 234] on li "Address Kingsheath Ave, Knotty Ash, Liverpool L14 4Ar, Uk Knotty Ash L14 4AR Un…" at bounding box center [481, 258] width 425 height 49
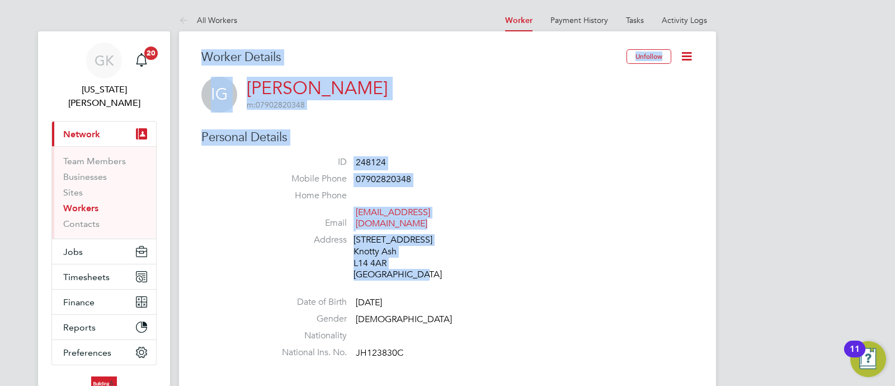
drag, startPoint x: 526, startPoint y: 265, endPoint x: 186, endPoint y: 50, distance: 401.9
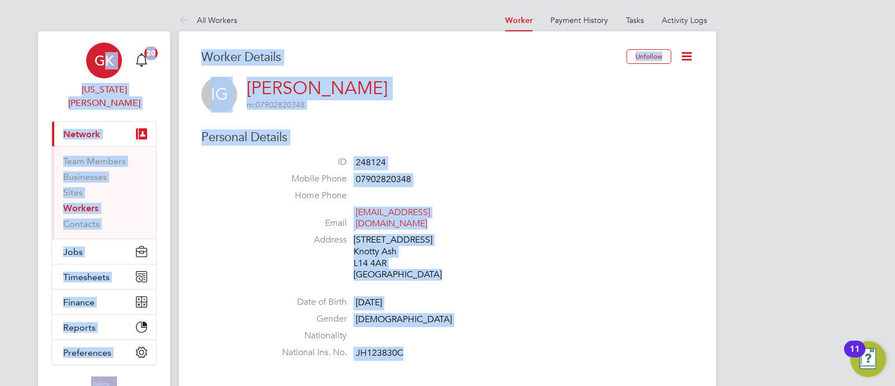
drag, startPoint x: 465, startPoint y: 349, endPoint x: 83, endPoint y: 46, distance: 487.1
click at [387, 96] on div "IG Ian Griffiths m: 07902820348" at bounding box center [447, 95] width 492 height 36
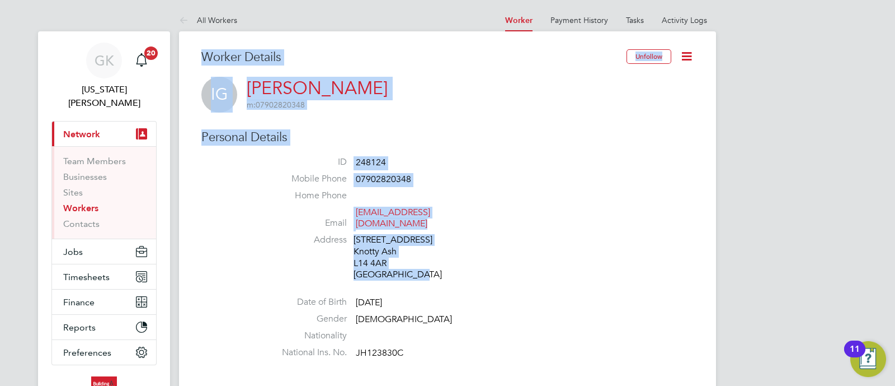
drag, startPoint x: 613, startPoint y: 259, endPoint x: 166, endPoint y: 68, distance: 485.4
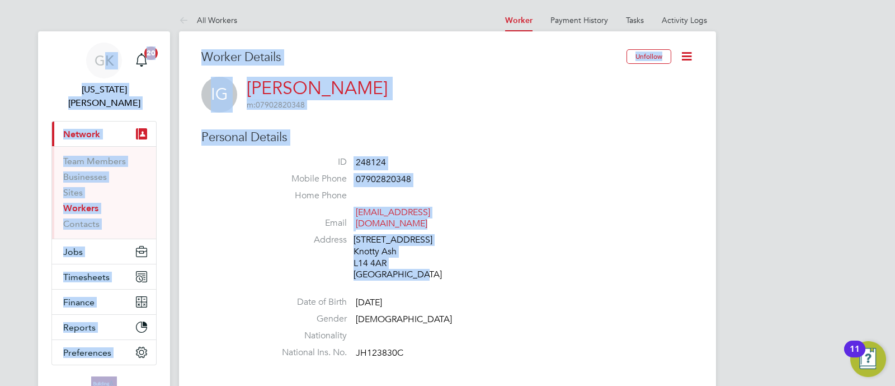
click at [464, 162] on li "ID 248124" at bounding box center [481, 164] width 425 height 17
drag, startPoint x: 438, startPoint y: 270, endPoint x: 84, endPoint y: 38, distance: 422.8
click at [87, 32] on app-nav-user-info "GK Georgia King Notifications 20" at bounding box center [103, 76] width 105 height 90
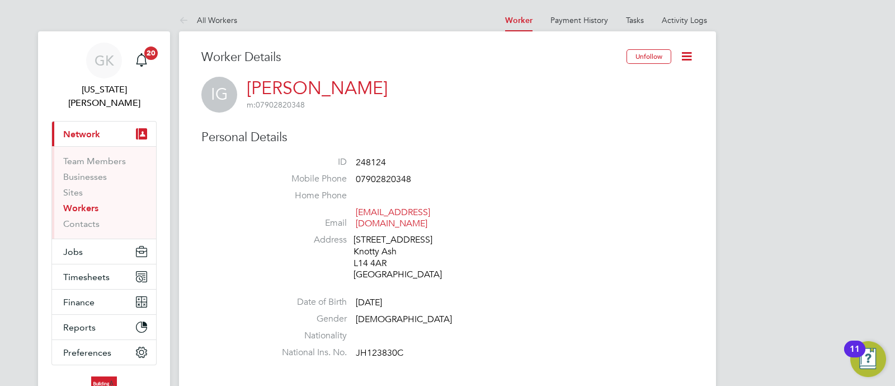
drag, startPoint x: 91, startPoint y: 36, endPoint x: 98, endPoint y: 43, distance: 9.9
